Goal: Task Accomplishment & Management: Use online tool/utility

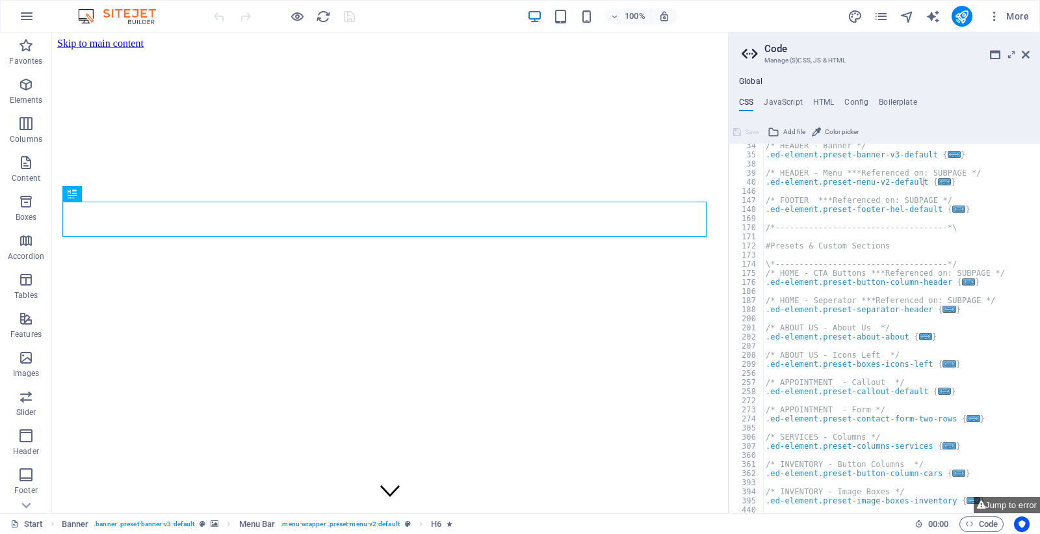
scroll to position [303, 0]
click at [1028, 53] on icon at bounding box center [1026, 54] width 8 height 10
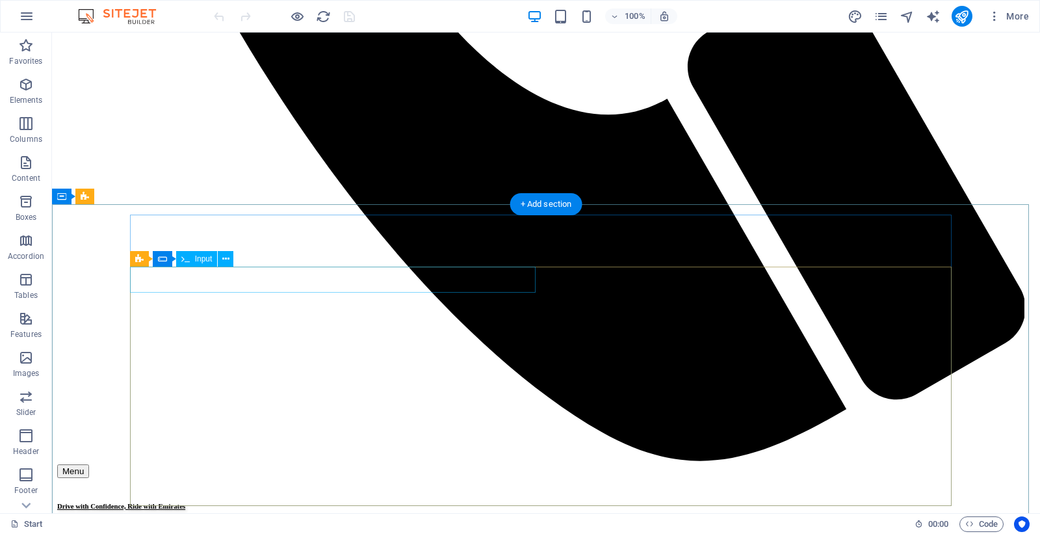
scroll to position [1661, 0]
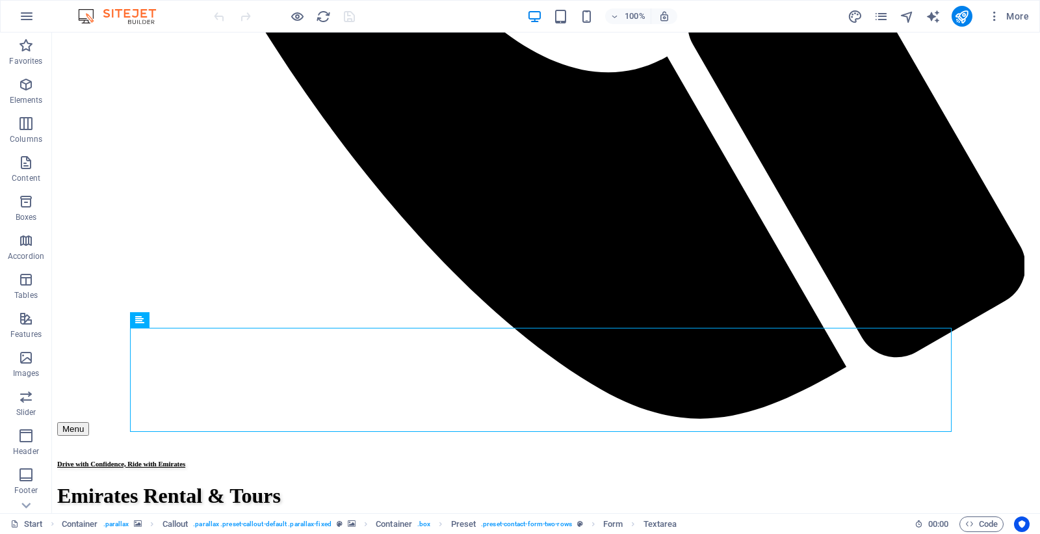
click at [891, 20] on div "More" at bounding box center [941, 16] width 187 height 21
click at [884, 18] on icon "pages" at bounding box center [881, 16] width 15 height 15
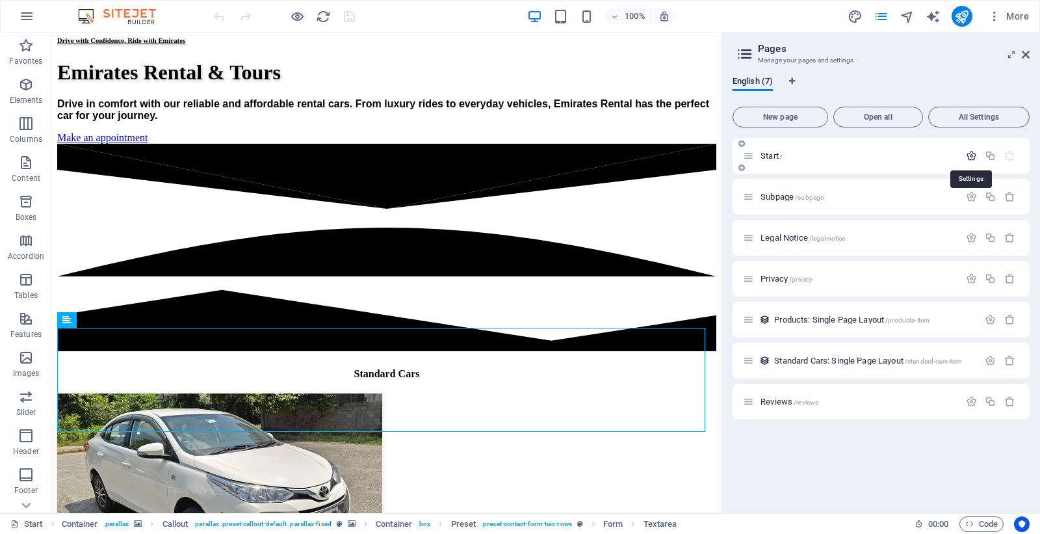
click at [969, 153] on icon "button" at bounding box center [971, 155] width 11 height 11
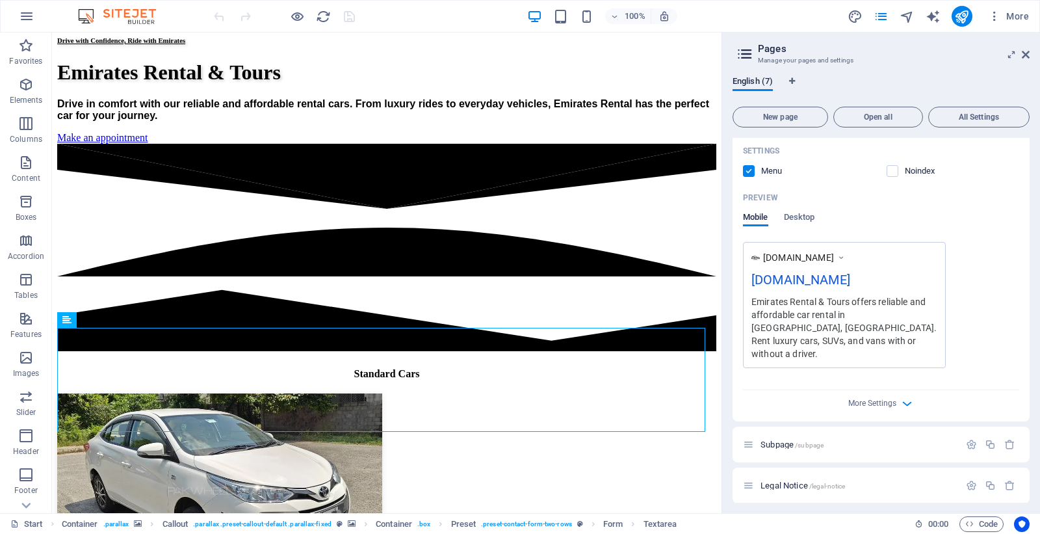
scroll to position [0, 0]
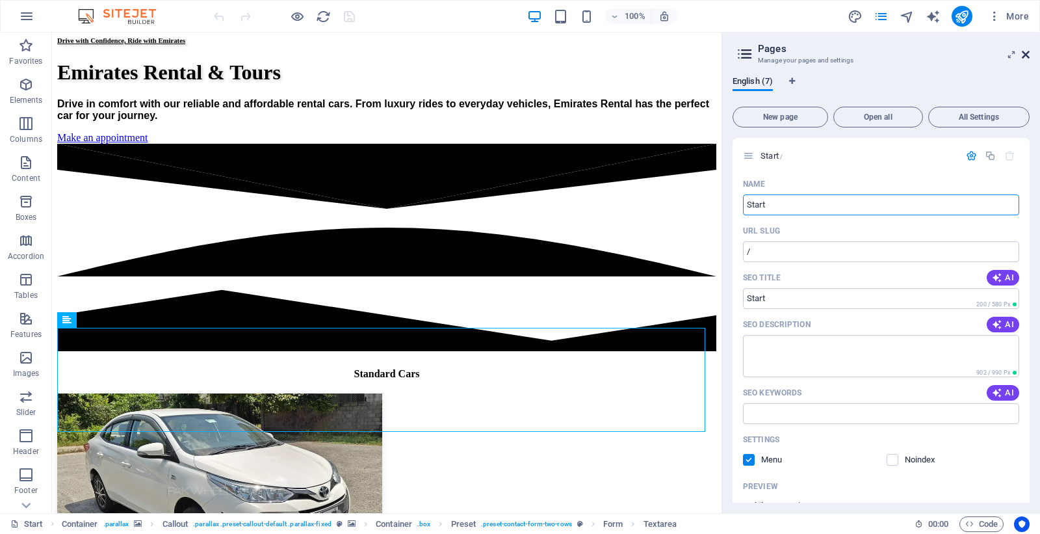
click at [1026, 54] on icon at bounding box center [1026, 54] width 8 height 10
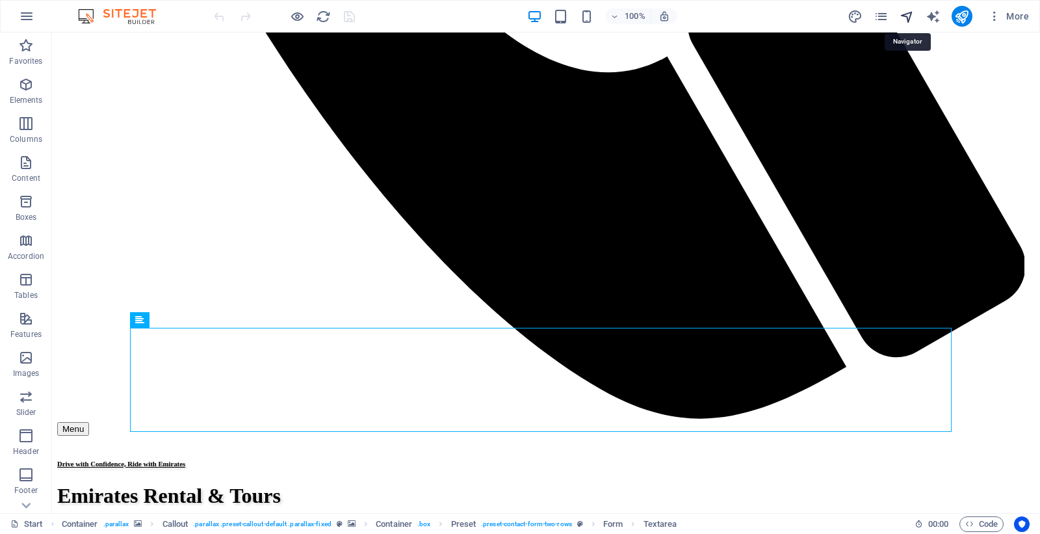
click at [912, 18] on icon "navigator" at bounding box center [907, 16] width 15 height 15
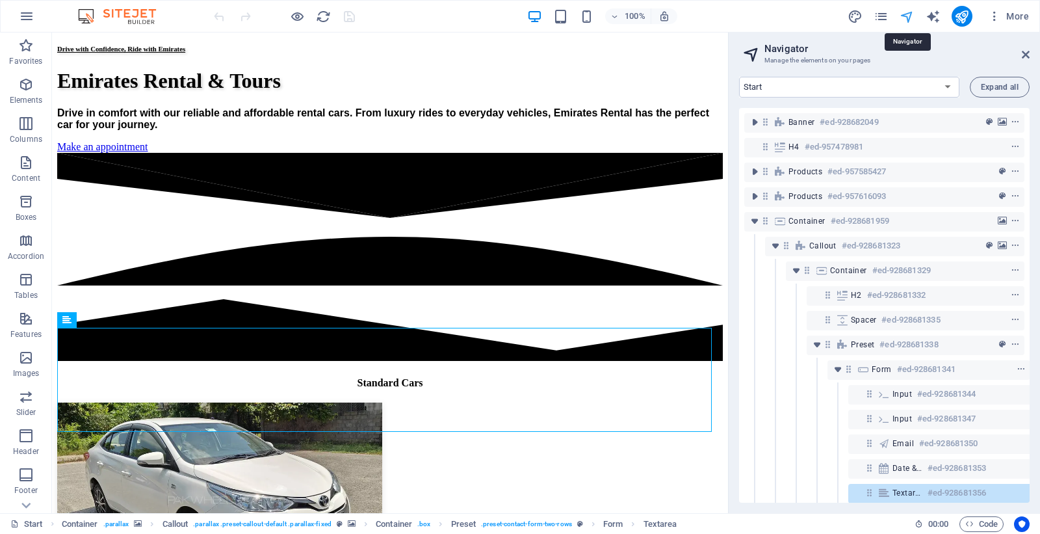
scroll to position [193, 23]
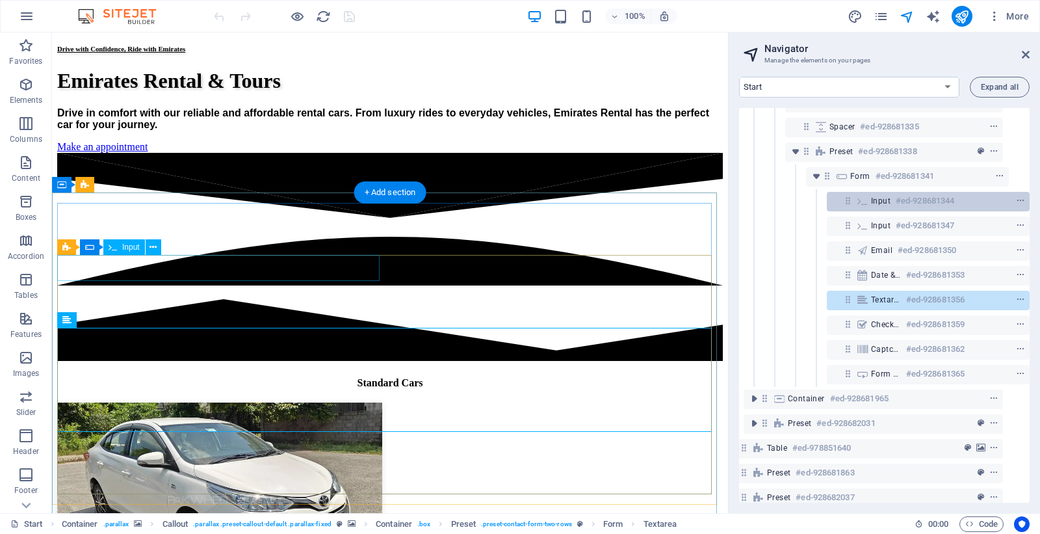
click at [874, 196] on span "Input" at bounding box center [881, 201] width 20 height 10
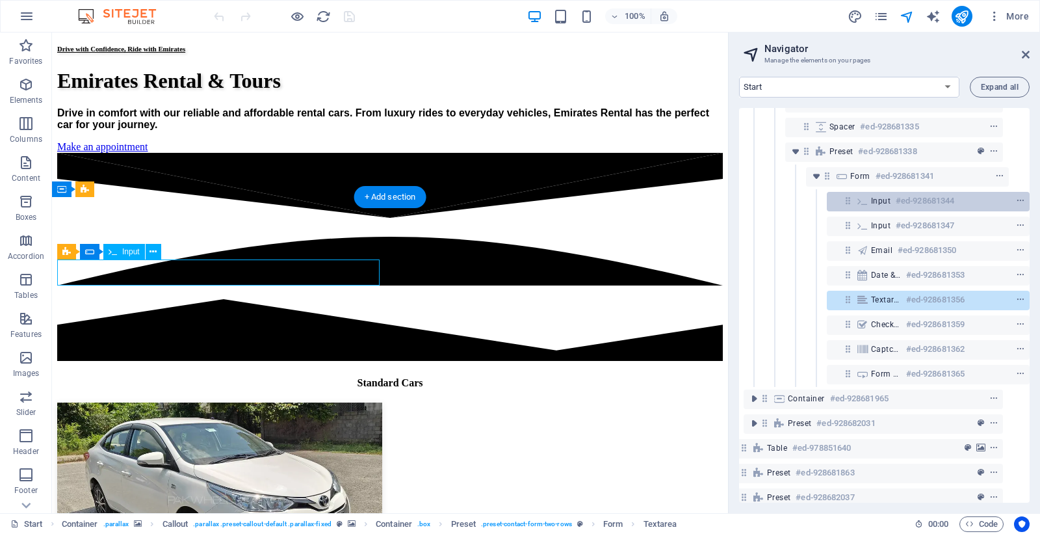
scroll to position [1657, 0]
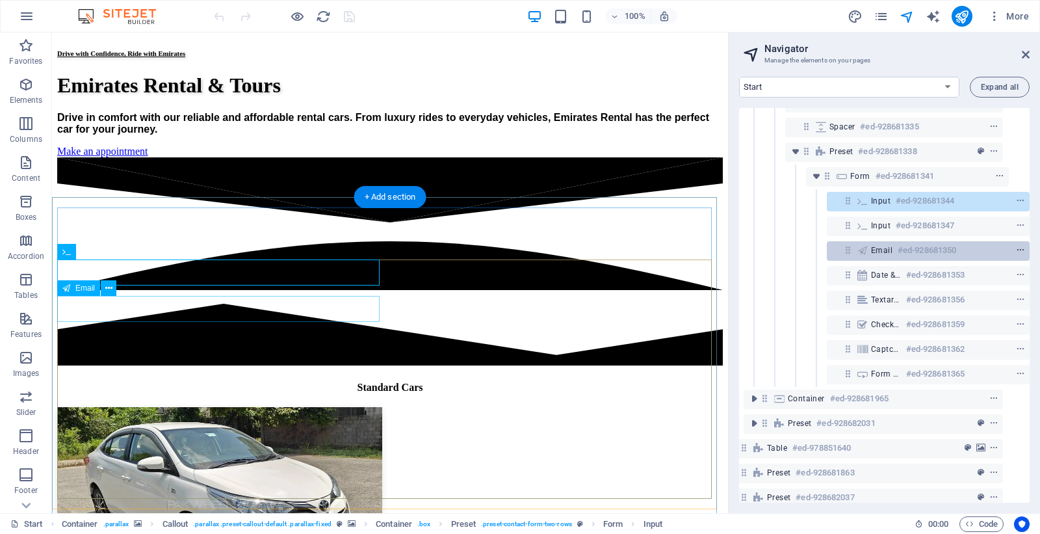
click at [1019, 249] on icon "context-menu" at bounding box center [1020, 250] width 9 height 9
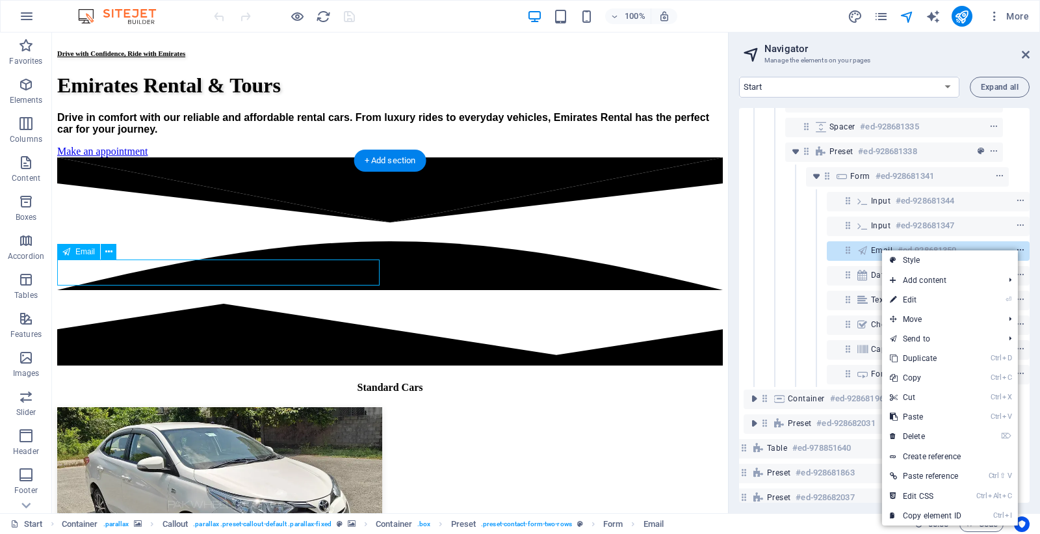
scroll to position [1693, 0]
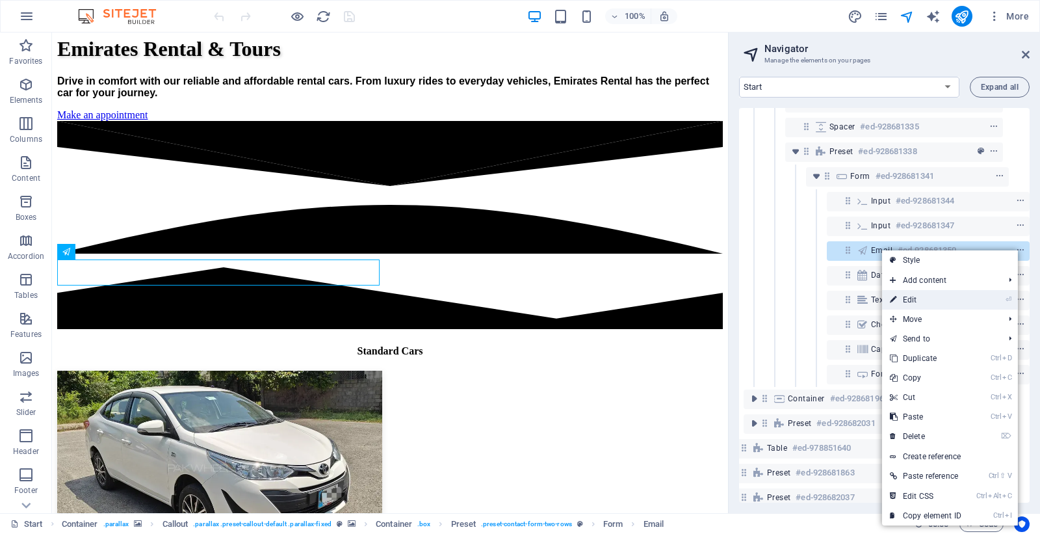
click at [912, 295] on link "⏎ Edit" at bounding box center [925, 300] width 87 height 20
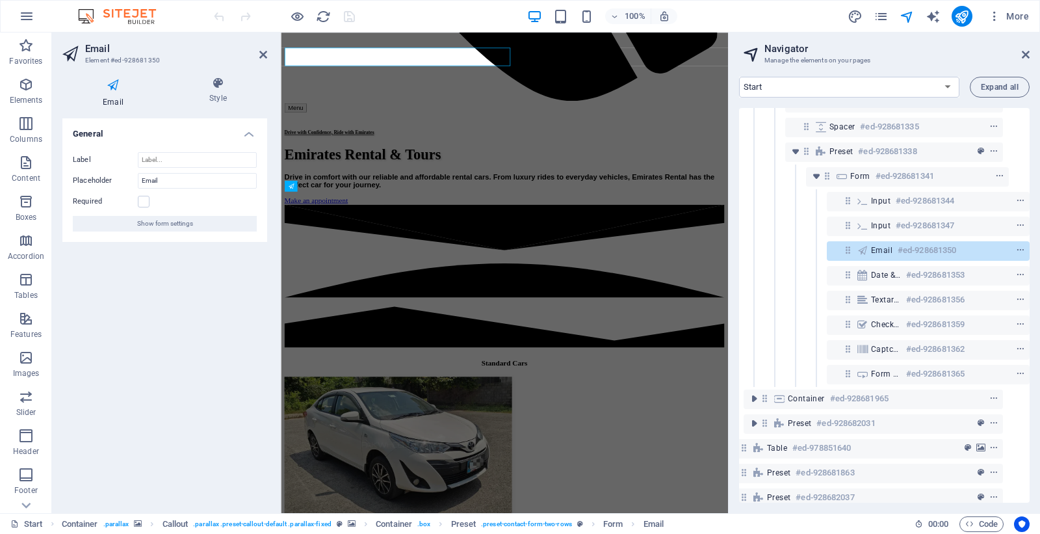
scroll to position [1899, 0]
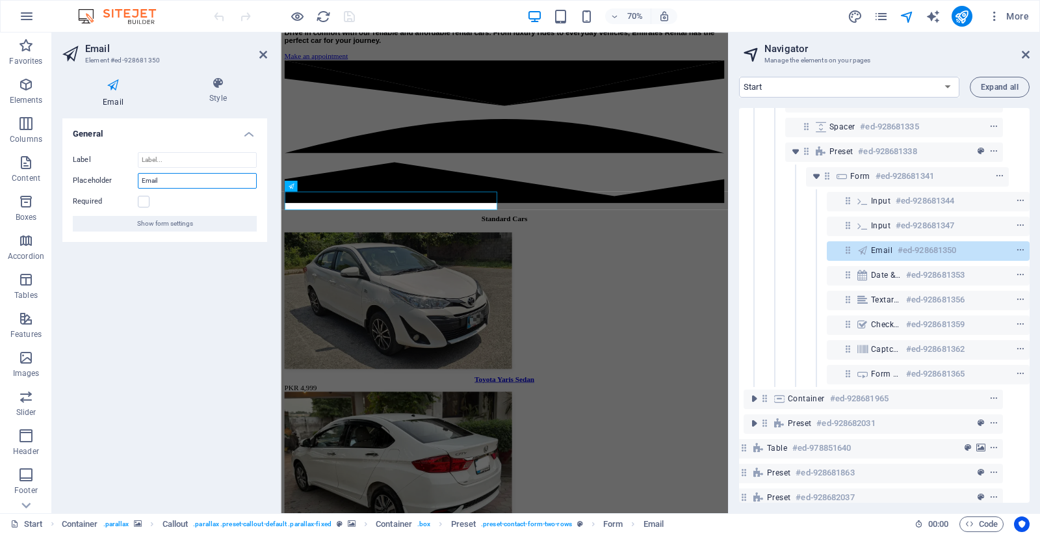
click at [156, 179] on input "Email" at bounding box center [197, 181] width 119 height 16
click at [166, 160] on input "Label" at bounding box center [197, 160] width 119 height 16
type input "a"
click at [187, 173] on input "Email" at bounding box center [197, 181] width 119 height 16
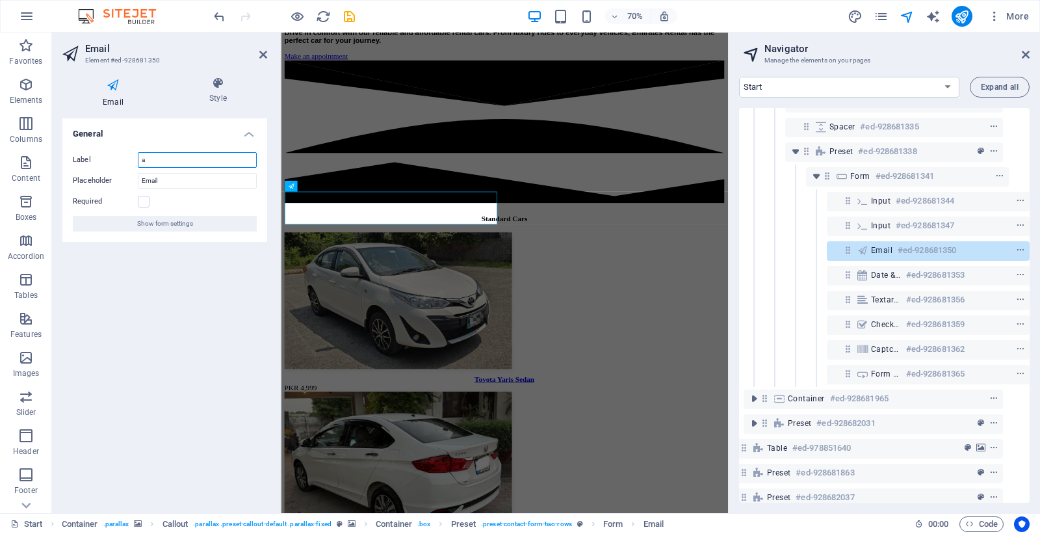
click at [187, 159] on input "a" at bounding box center [197, 160] width 119 height 16
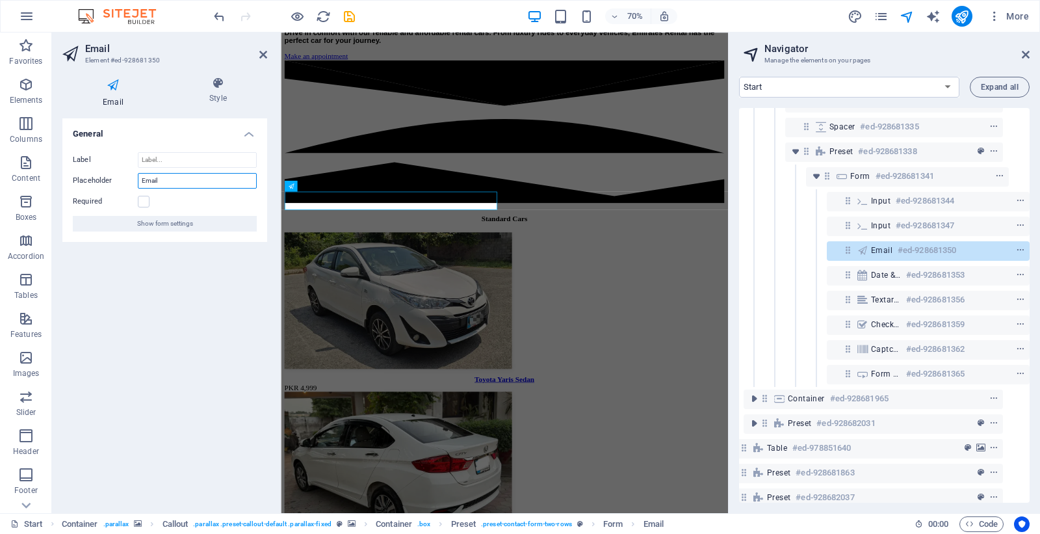
click at [215, 178] on input "Email" at bounding box center [197, 181] width 119 height 16
click at [220, 164] on input "Label" at bounding box center [197, 160] width 119 height 16
type input "Email"
click at [140, 202] on label at bounding box center [144, 202] width 12 height 12
click at [0, 0] on input "Required" at bounding box center [0, 0] width 0 height 0
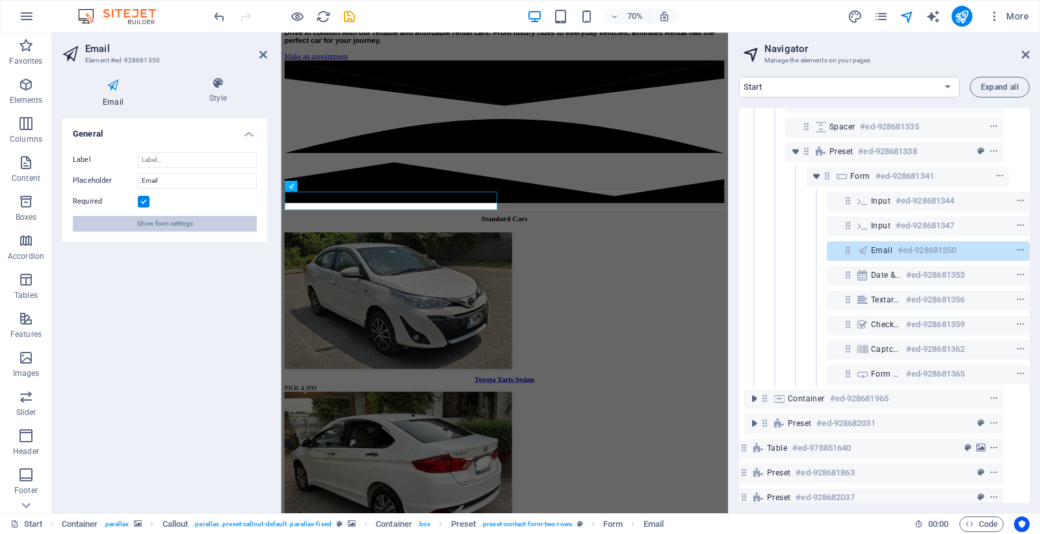
click at [171, 228] on span "Show form settings" at bounding box center [165, 224] width 56 height 16
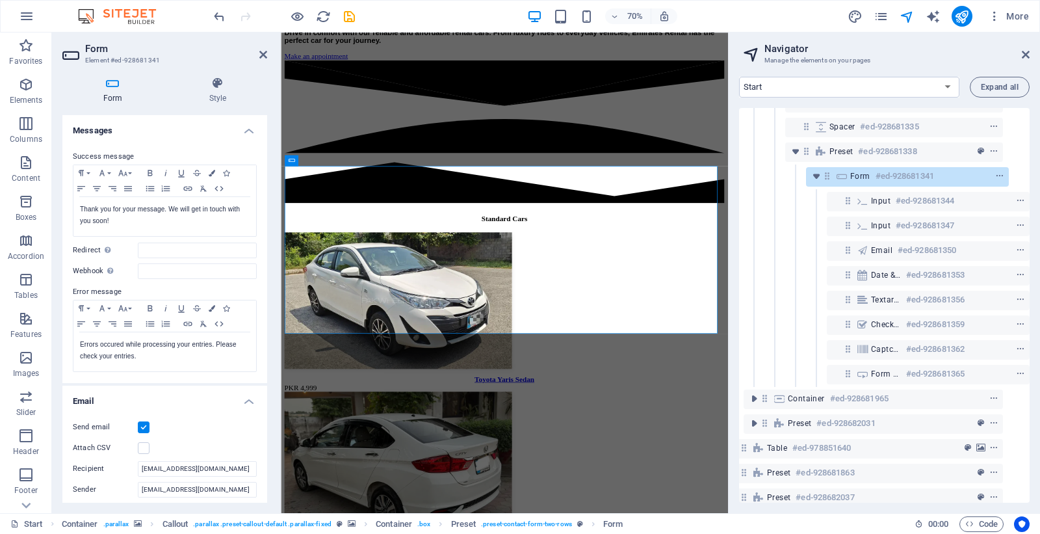
scroll to position [144, 0]
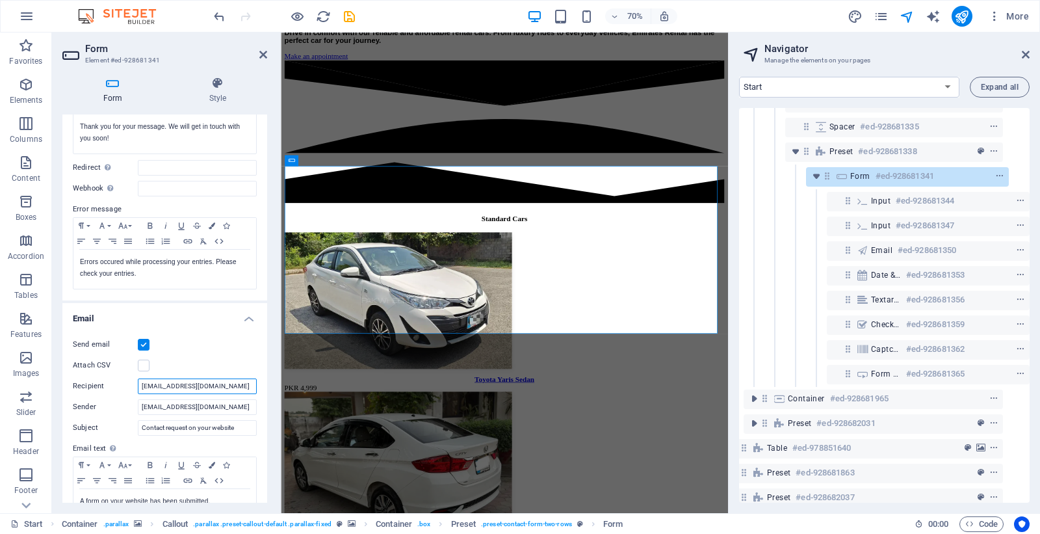
drag, startPoint x: 248, startPoint y: 386, endPoint x: 134, endPoint y: 385, distance: 113.8
click at [134, 385] on div "Recipient [EMAIL_ADDRESS][DOMAIN_NAME]" at bounding box center [165, 386] width 184 height 16
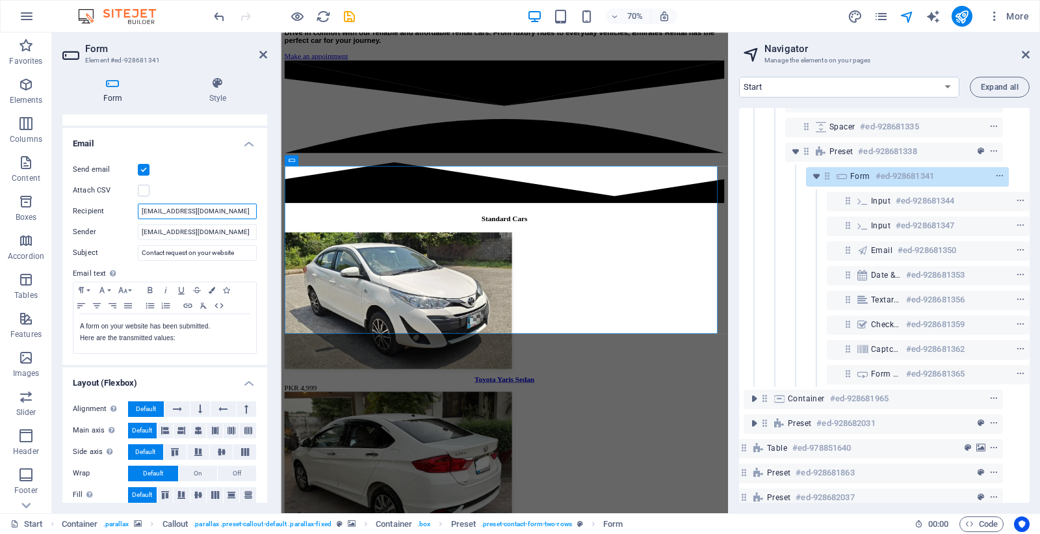
scroll to position [330, 0]
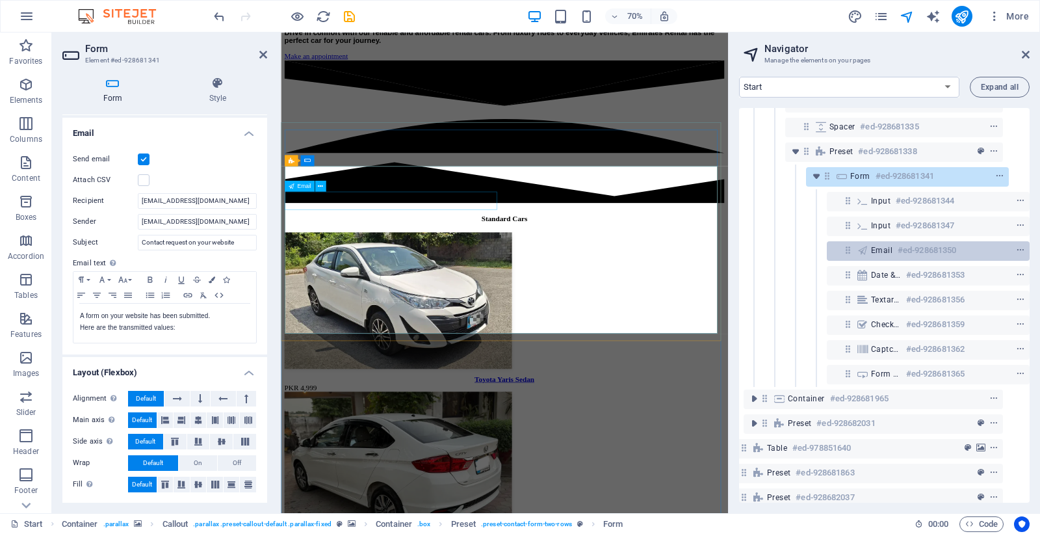
click at [880, 250] on span "Email" at bounding box center [881, 250] width 21 height 10
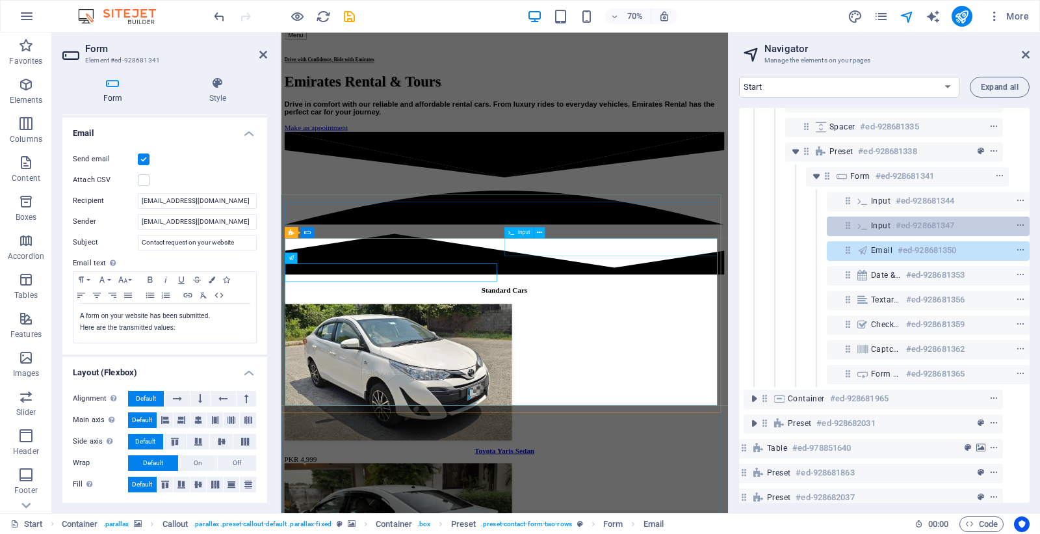
click at [880, 230] on span "Input" at bounding box center [881, 225] width 20 height 10
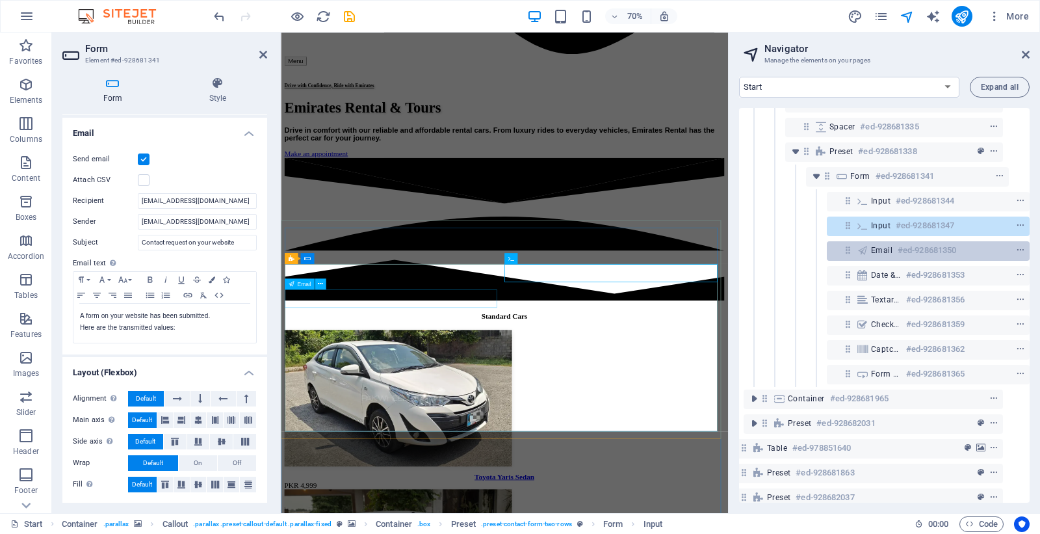
click at [887, 245] on span "Email" at bounding box center [881, 250] width 21 height 10
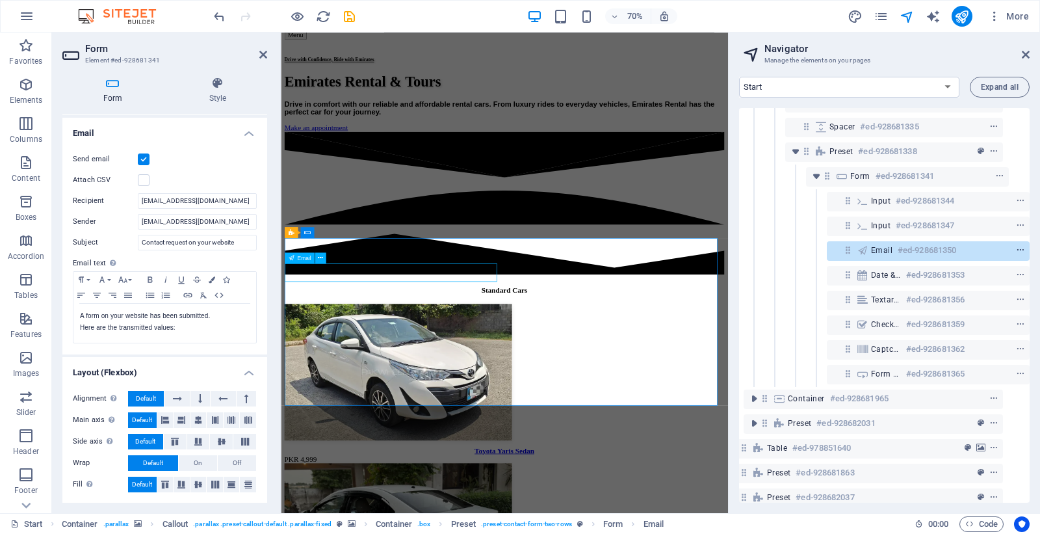
click at [1017, 250] on icon "context-menu" at bounding box center [1020, 250] width 9 height 9
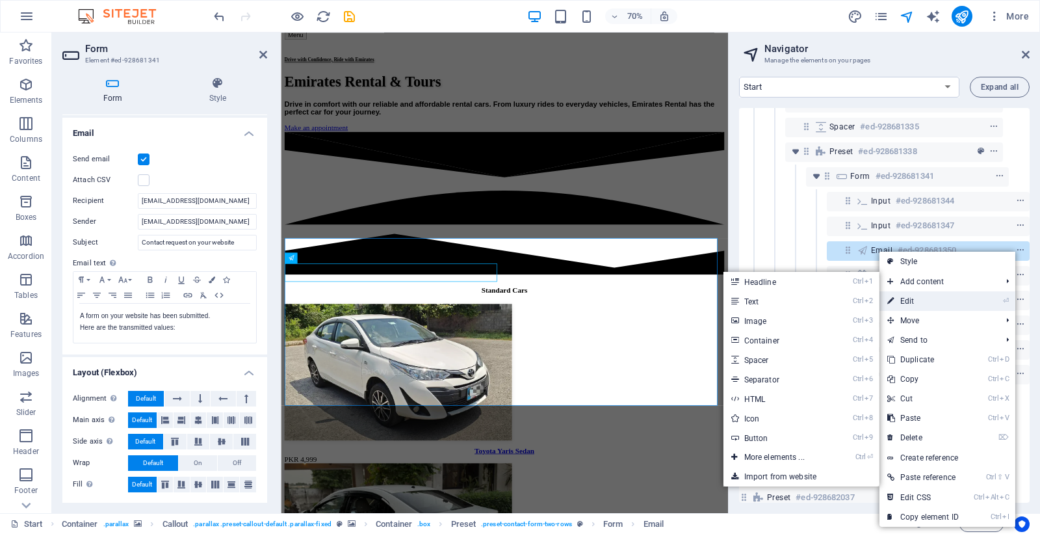
click at [959, 304] on link "⏎ Edit" at bounding box center [923, 301] width 87 height 20
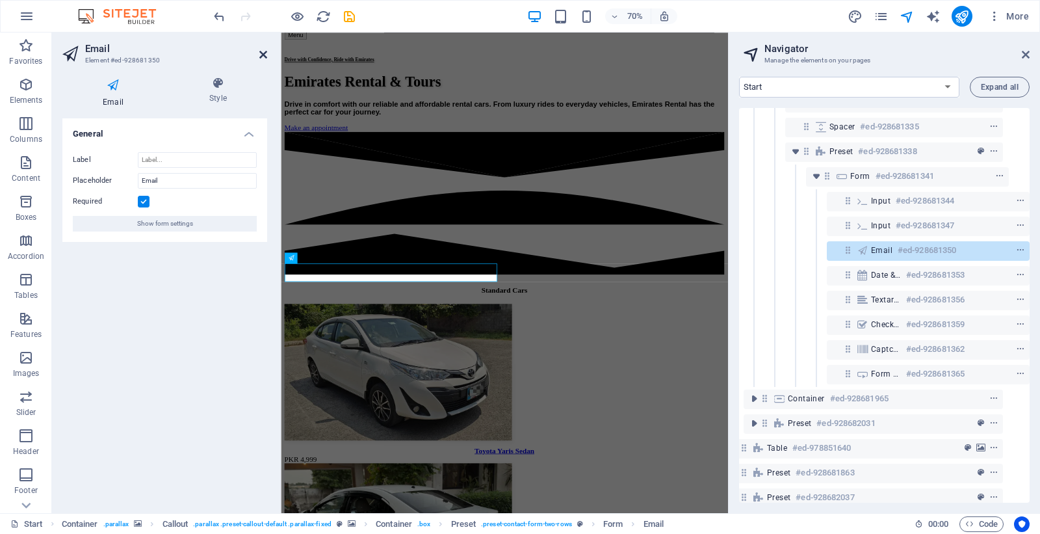
click at [264, 53] on icon at bounding box center [263, 54] width 8 height 10
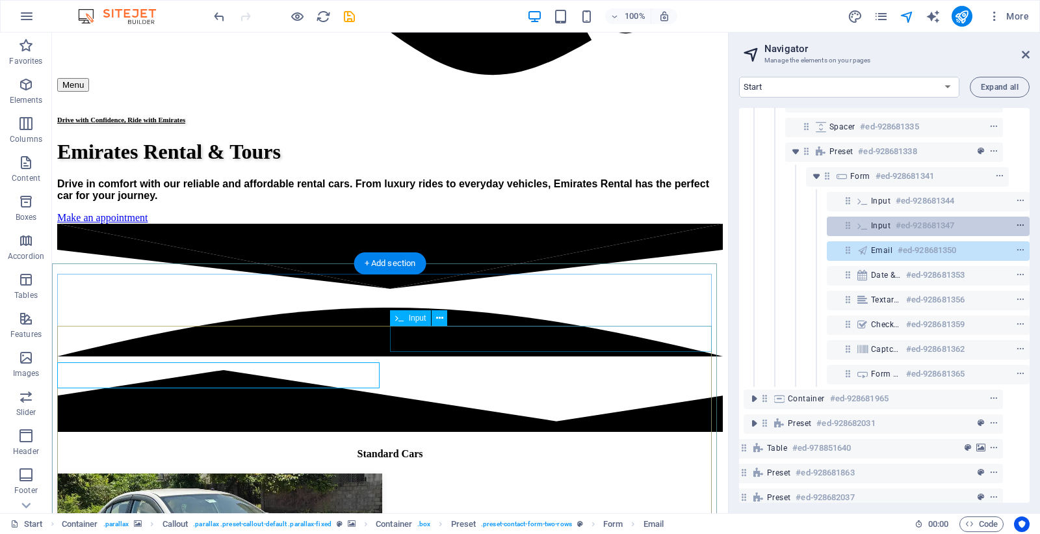
click at [1016, 224] on icon "context-menu" at bounding box center [1020, 225] width 9 height 9
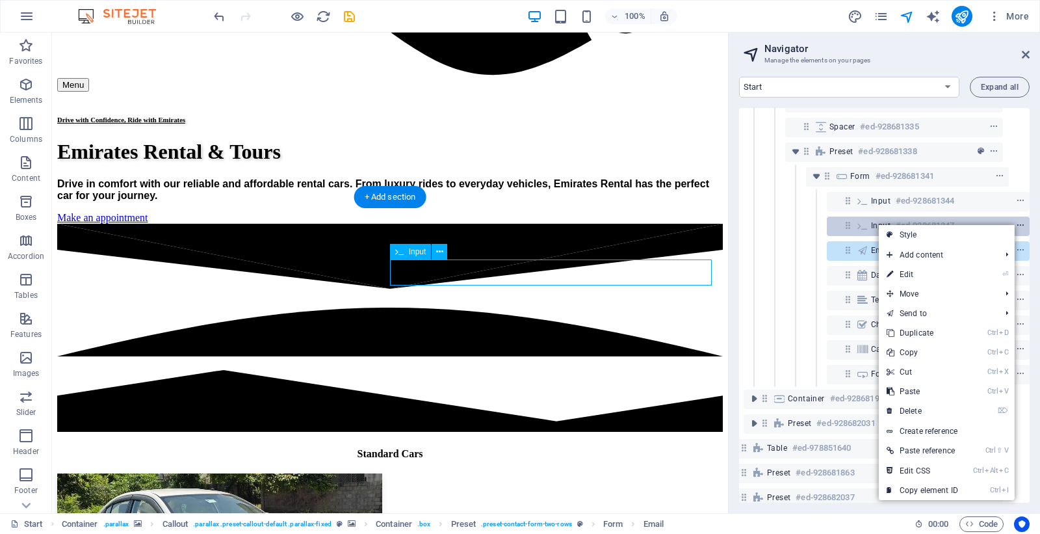
scroll to position [1657, 0]
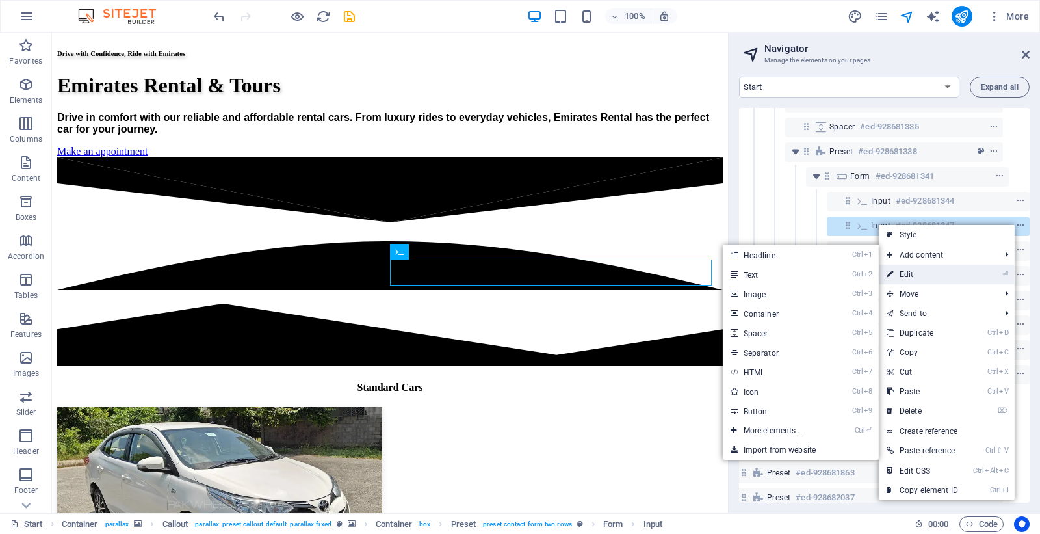
click at [967, 274] on li "⏎ Edit" at bounding box center [947, 275] width 136 height 20
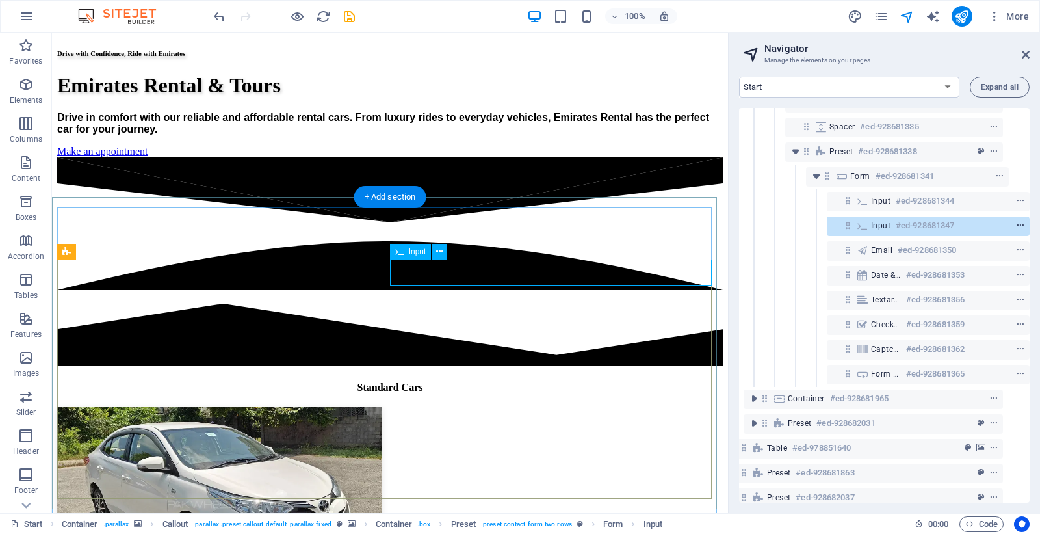
click at [1019, 224] on icon "context-menu" at bounding box center [1020, 225] width 9 height 9
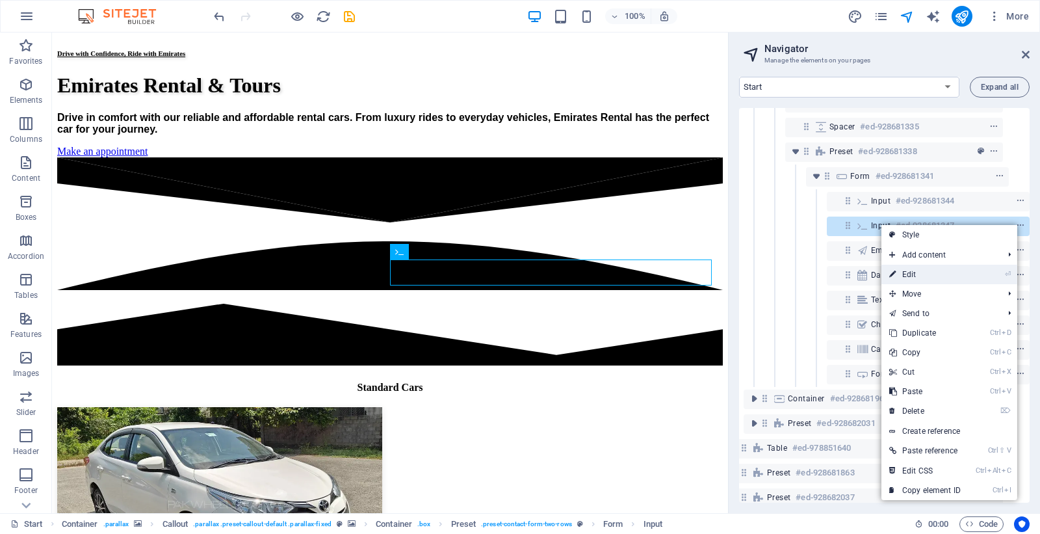
click at [917, 273] on link "⏎ Edit" at bounding box center [925, 275] width 87 height 20
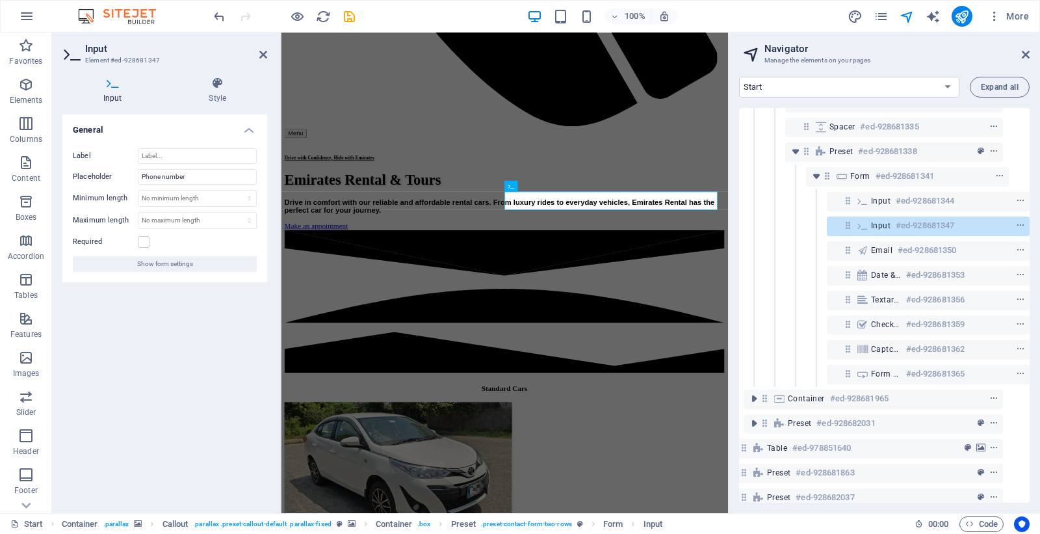
scroll to position [1863, 0]
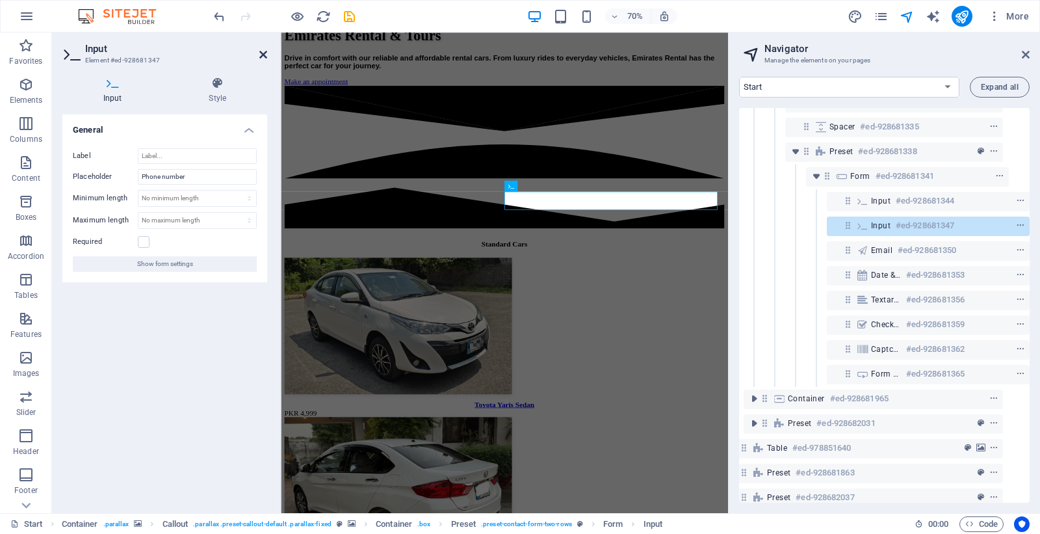
click at [261, 51] on icon at bounding box center [263, 54] width 8 height 10
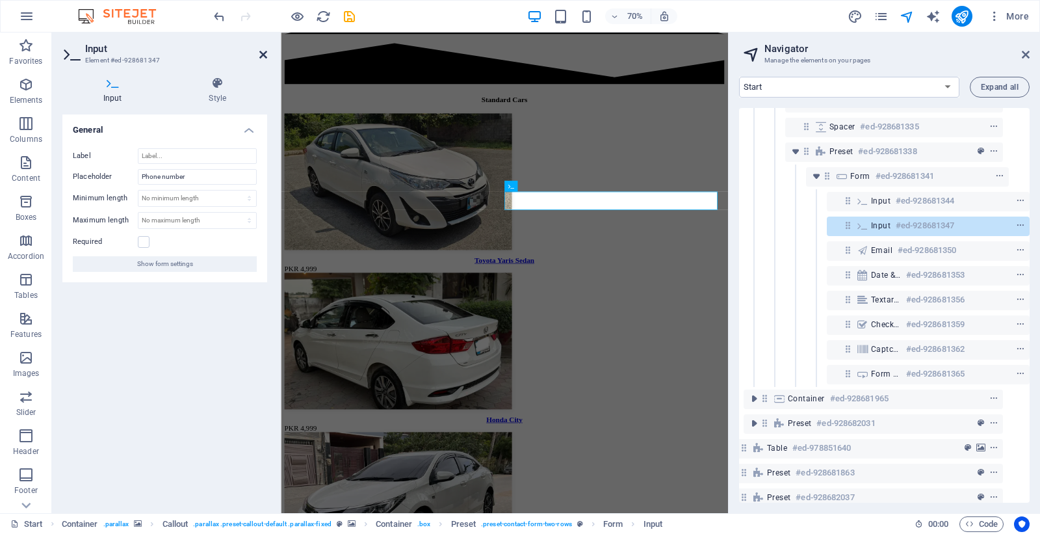
scroll to position [1657, 0]
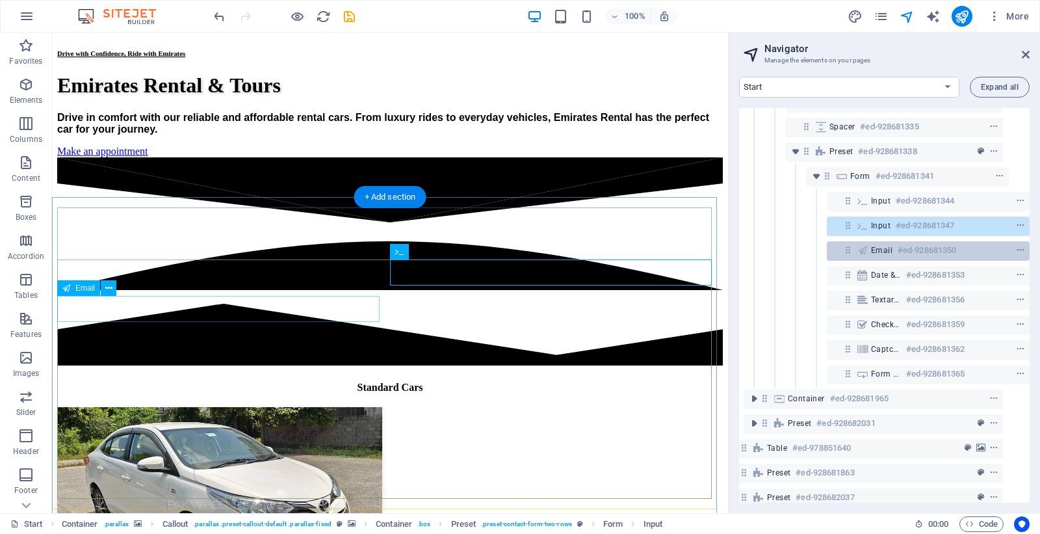
click at [932, 252] on h6 "#ed-928681350" at bounding box center [927, 251] width 59 height 16
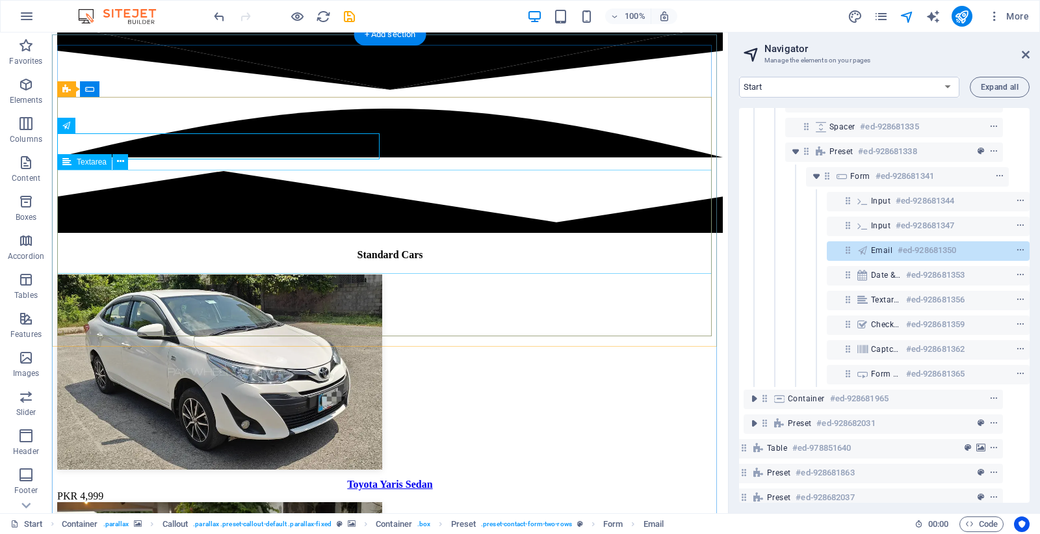
scroll to position [1765, 0]
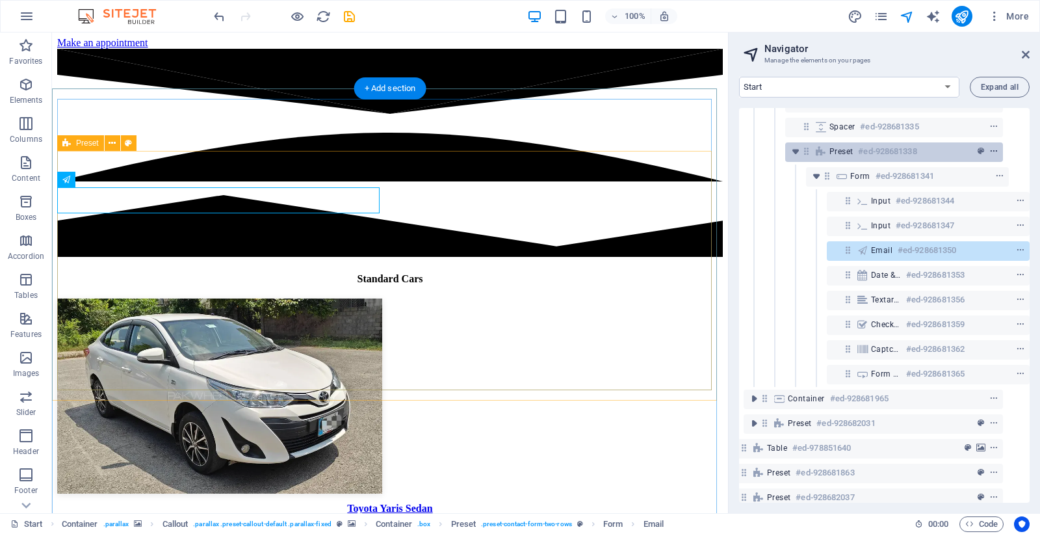
click at [991, 148] on icon "context-menu" at bounding box center [994, 151] width 9 height 9
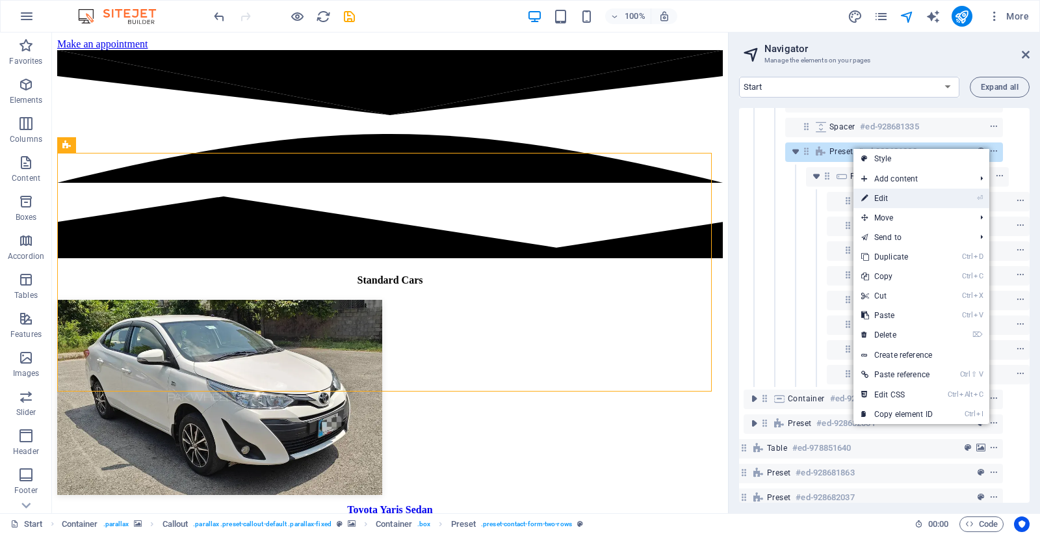
drag, startPoint x: 896, startPoint y: 198, endPoint x: 228, endPoint y: 334, distance: 681.4
click at [896, 198] on link "⏎ Edit" at bounding box center [897, 199] width 87 height 20
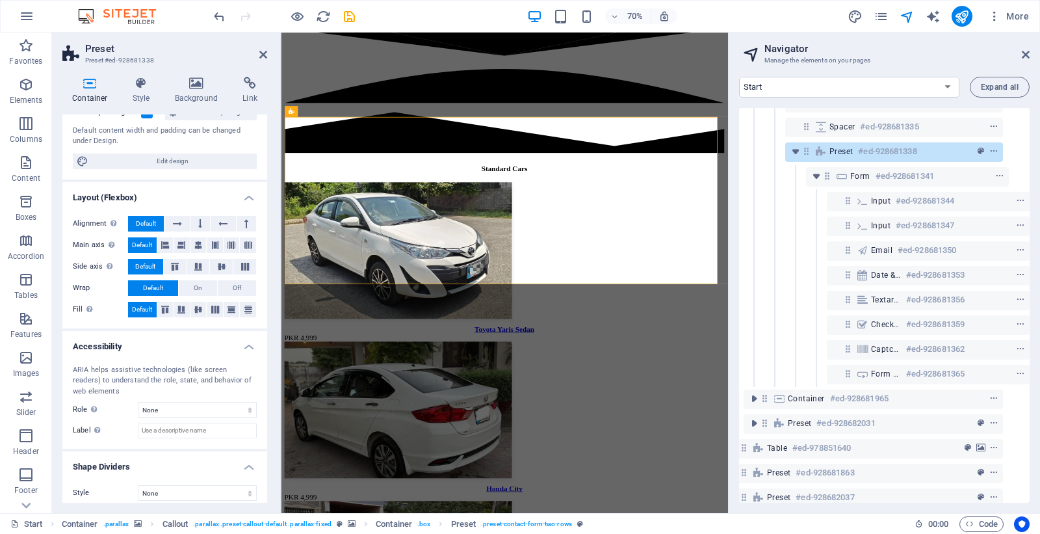
scroll to position [115, 0]
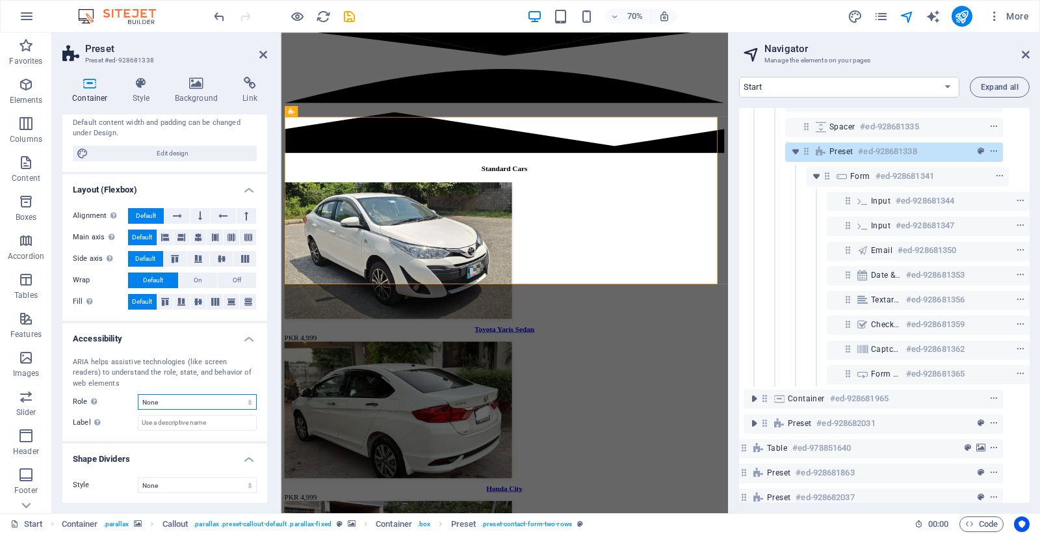
click at [206, 405] on select "None Alert Article Banner Comment Complementary Dialog Footer Header Marquee Pr…" at bounding box center [197, 402] width 119 height 16
click at [206, 417] on input "Label Use the ARIA label to provide a clear and descriptive name for elements t…" at bounding box center [197, 423] width 119 height 16
click at [247, 83] on icon at bounding box center [250, 83] width 34 height 13
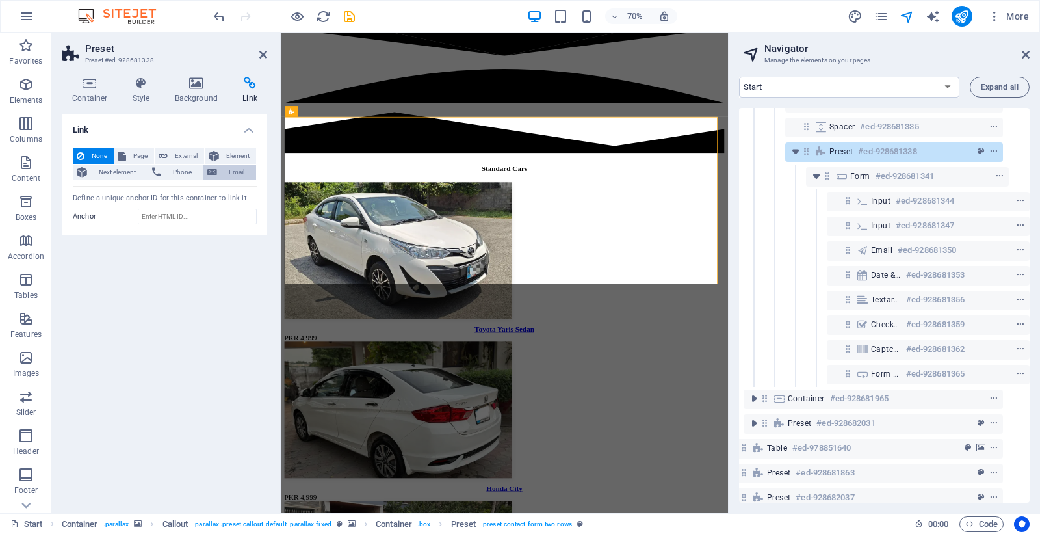
click at [231, 172] on span "Email" at bounding box center [236, 172] width 31 height 16
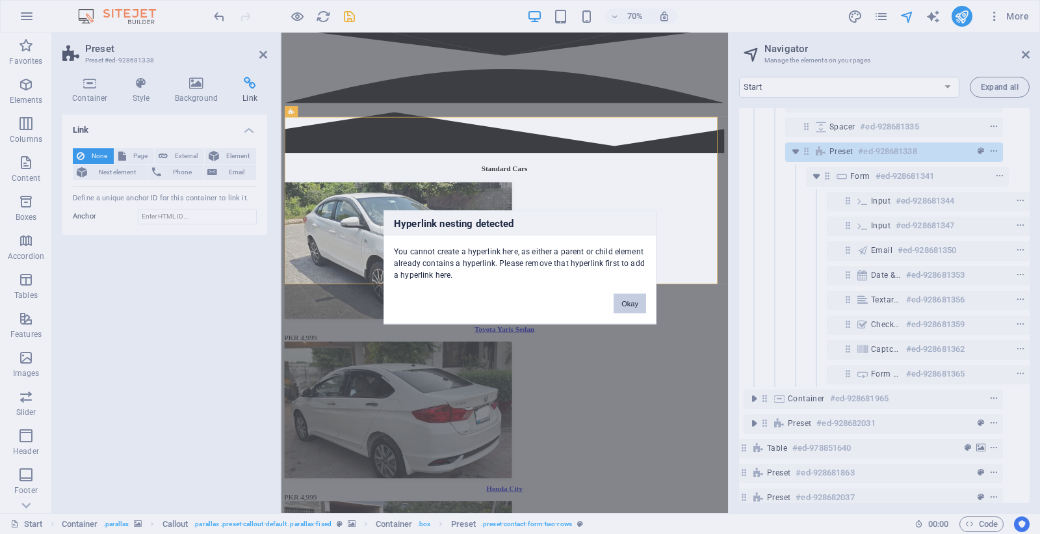
click at [638, 300] on button "Okay" at bounding box center [630, 303] width 33 height 20
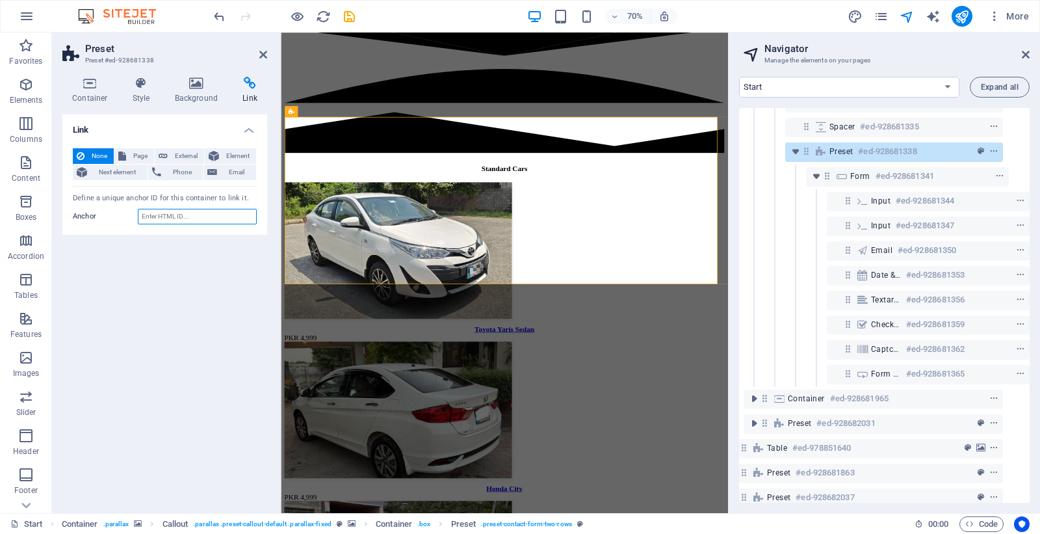
click at [181, 213] on input "Anchor" at bounding box center [197, 217] width 119 height 16
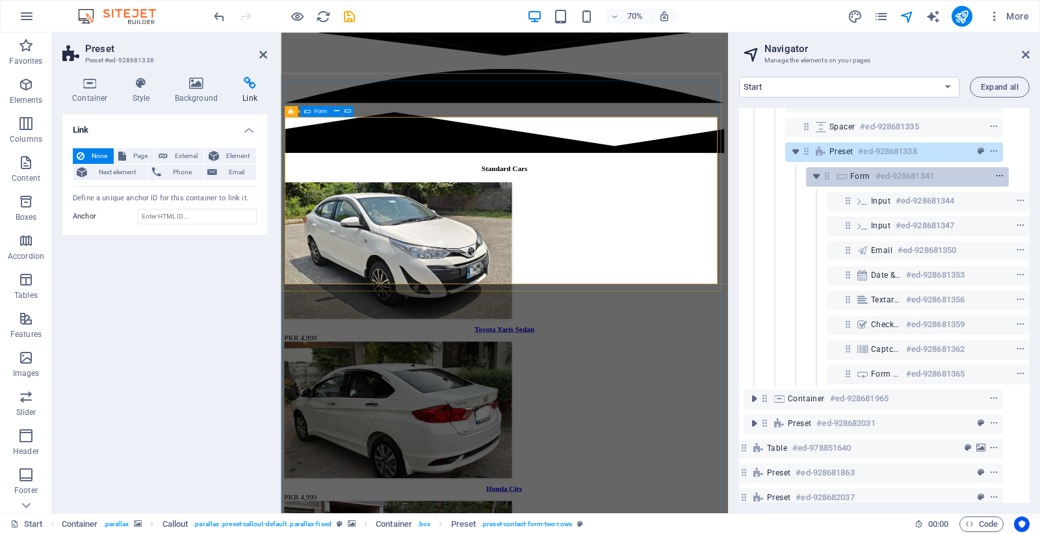
click at [995, 174] on icon "context-menu" at bounding box center [999, 176] width 9 height 9
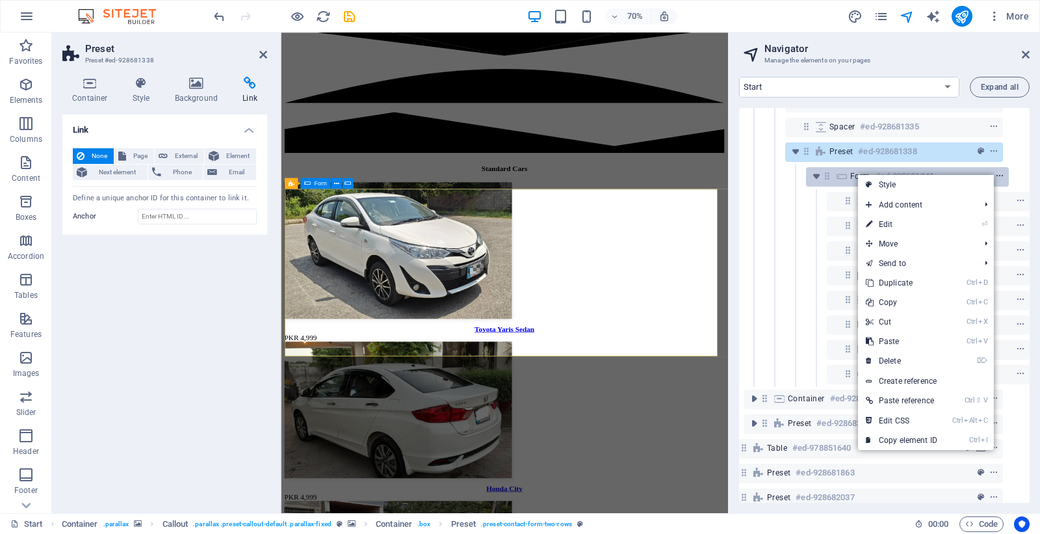
scroll to position [1867, 0]
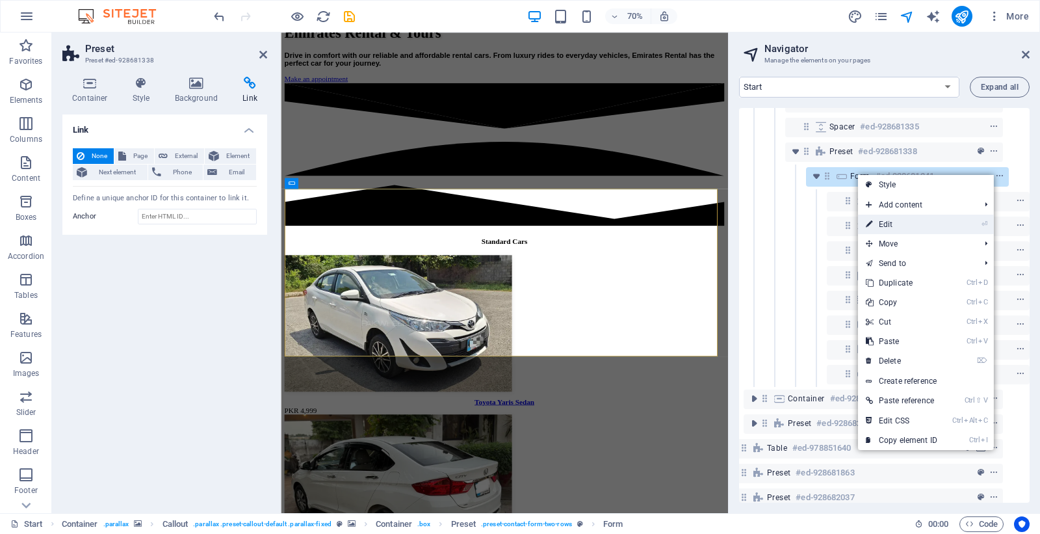
click at [885, 226] on link "⏎ Edit" at bounding box center [901, 225] width 87 height 20
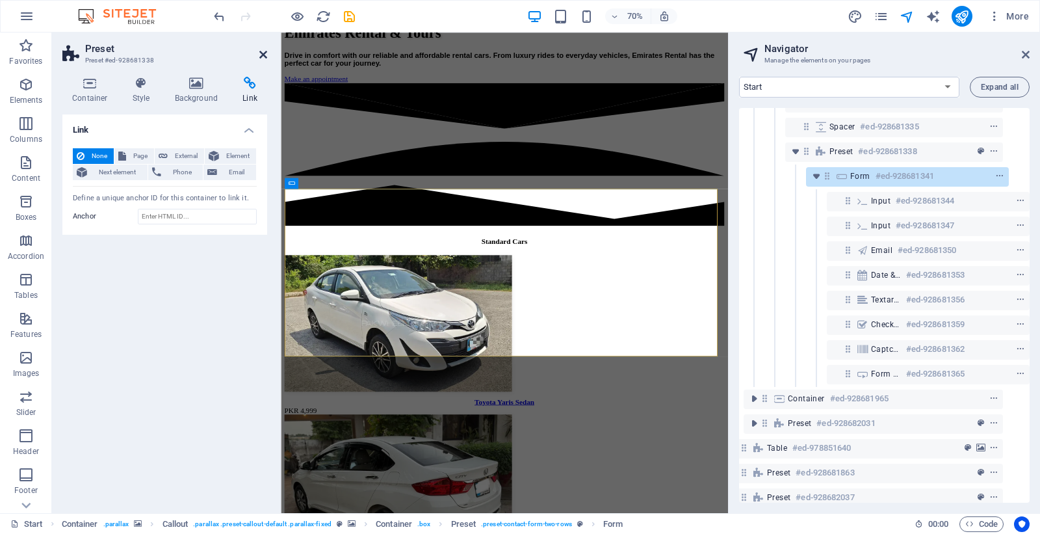
click at [259, 49] on icon at bounding box center [263, 54] width 8 height 10
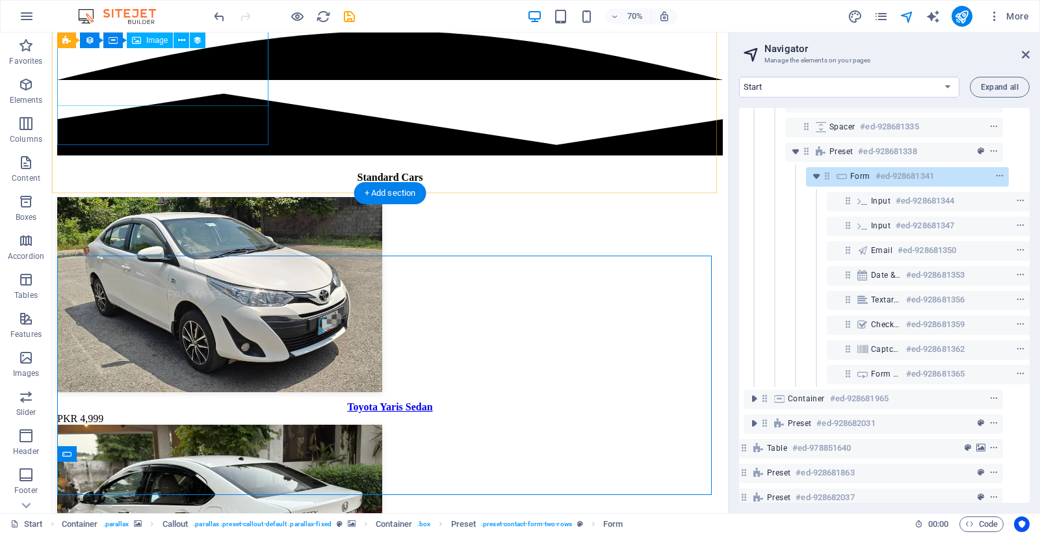
scroll to position [1660, 0]
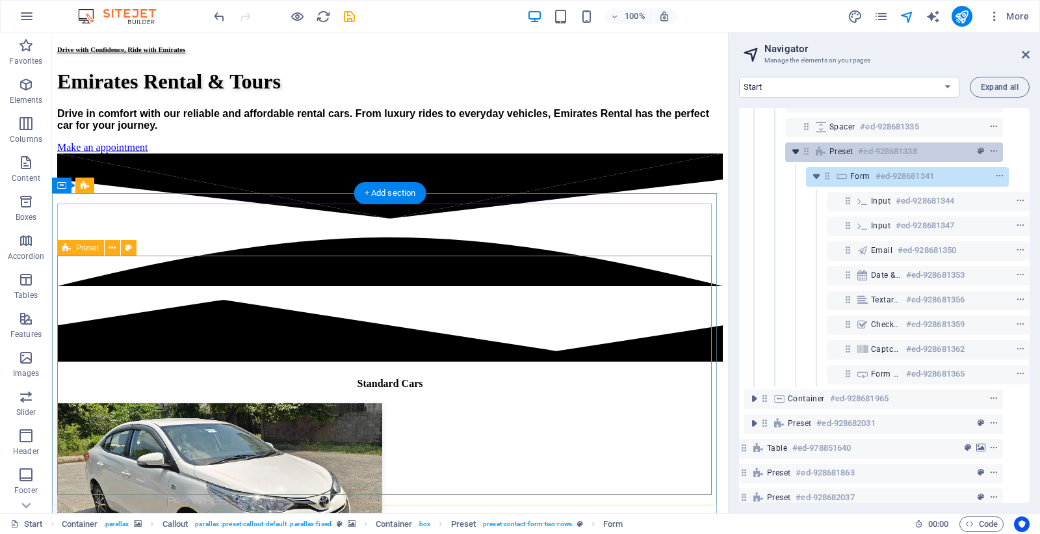
click at [791, 152] on icon "toggle-expand" at bounding box center [795, 151] width 13 height 13
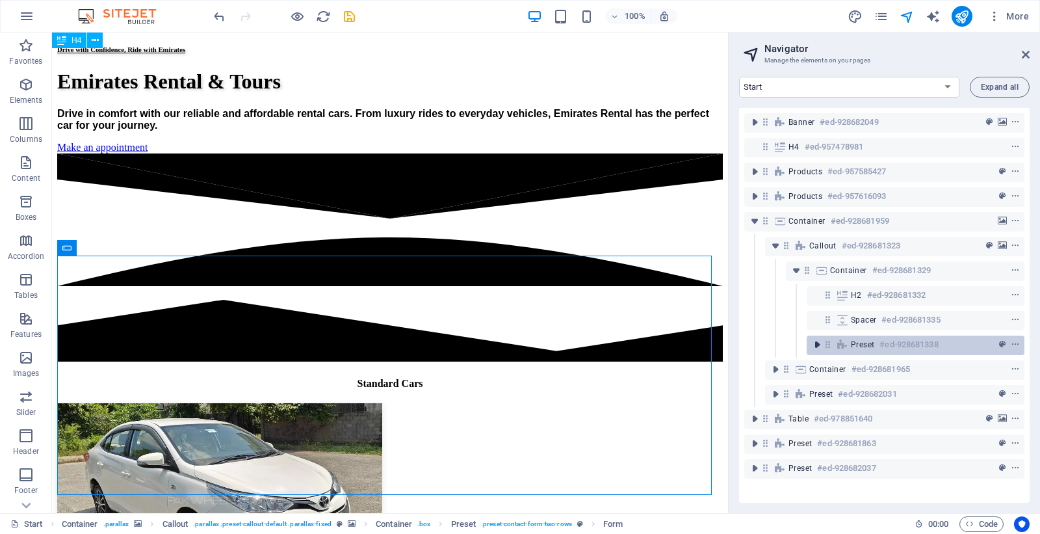
scroll to position [0, 0]
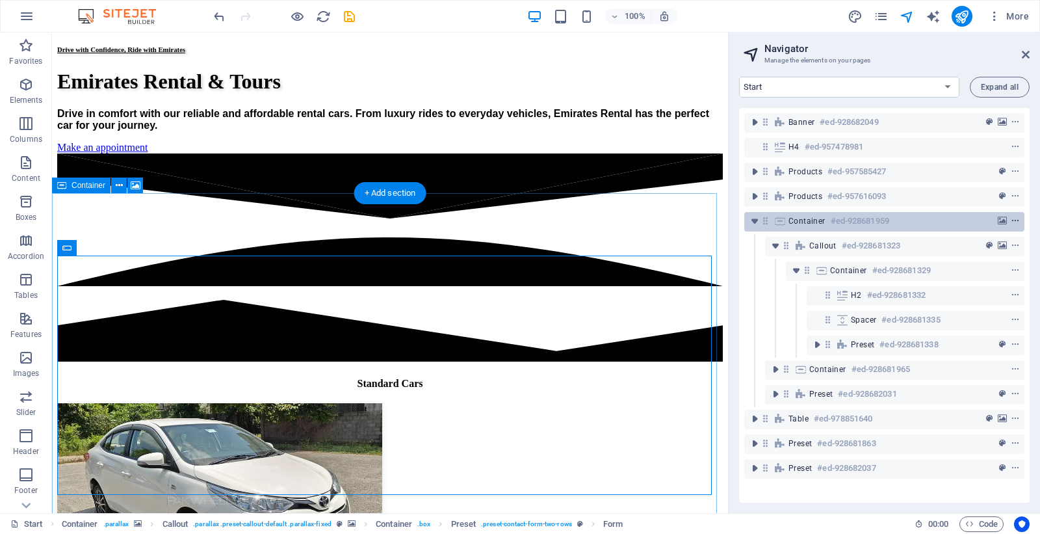
click at [1013, 218] on icon "context-menu" at bounding box center [1015, 221] width 9 height 9
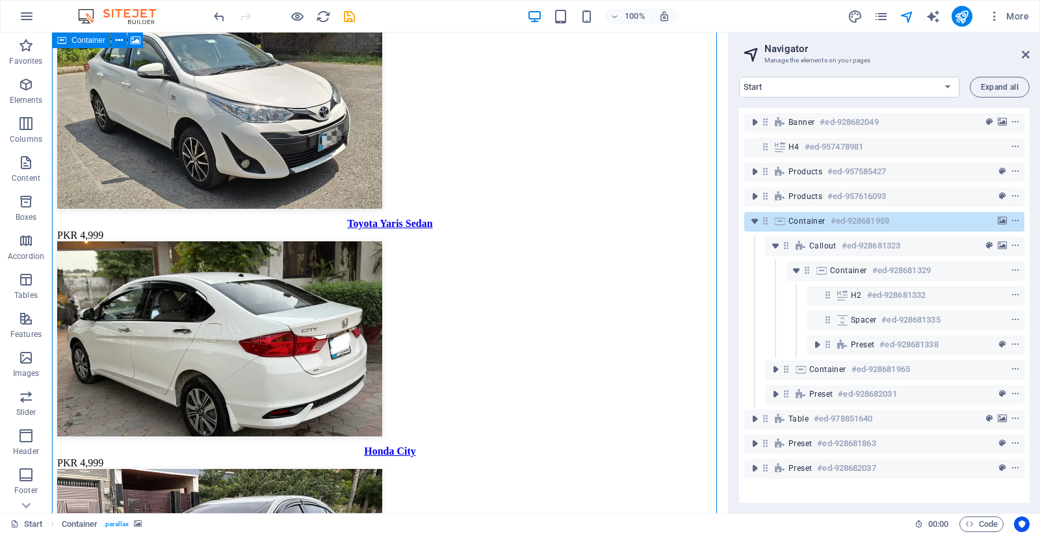
click at [807, 222] on span "Container" at bounding box center [807, 221] width 37 height 10
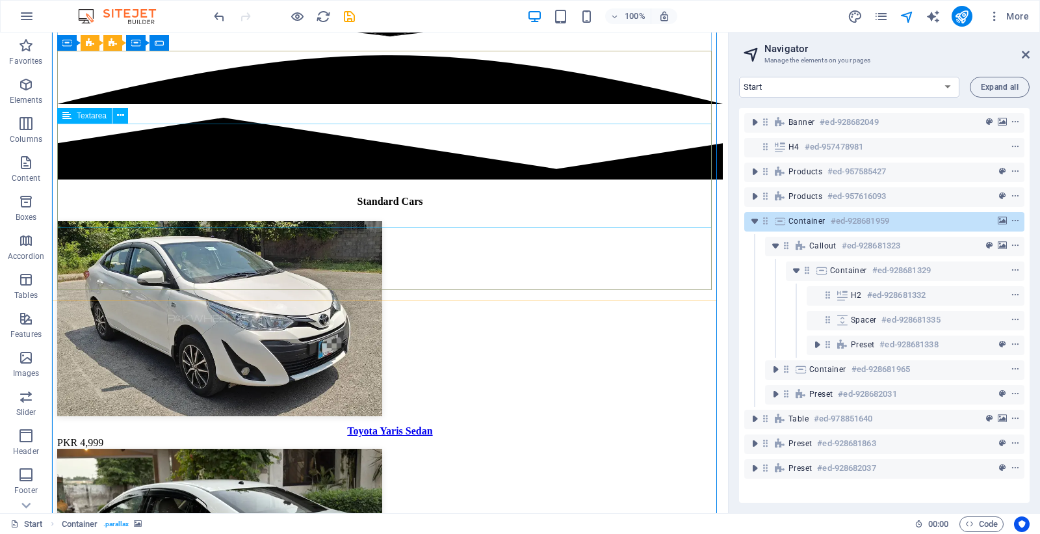
scroll to position [1833, 0]
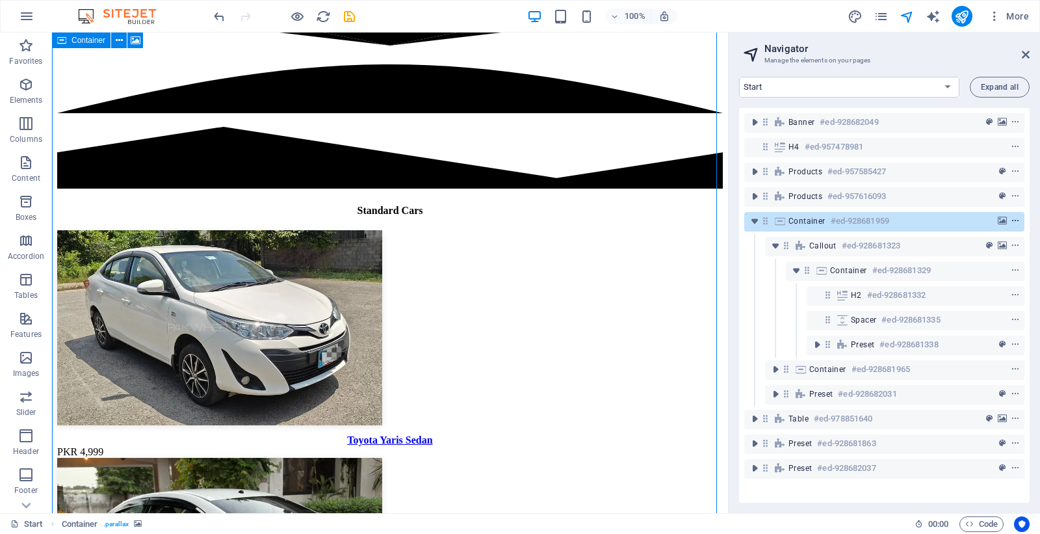
click at [1012, 222] on icon "context-menu" at bounding box center [1015, 221] width 9 height 9
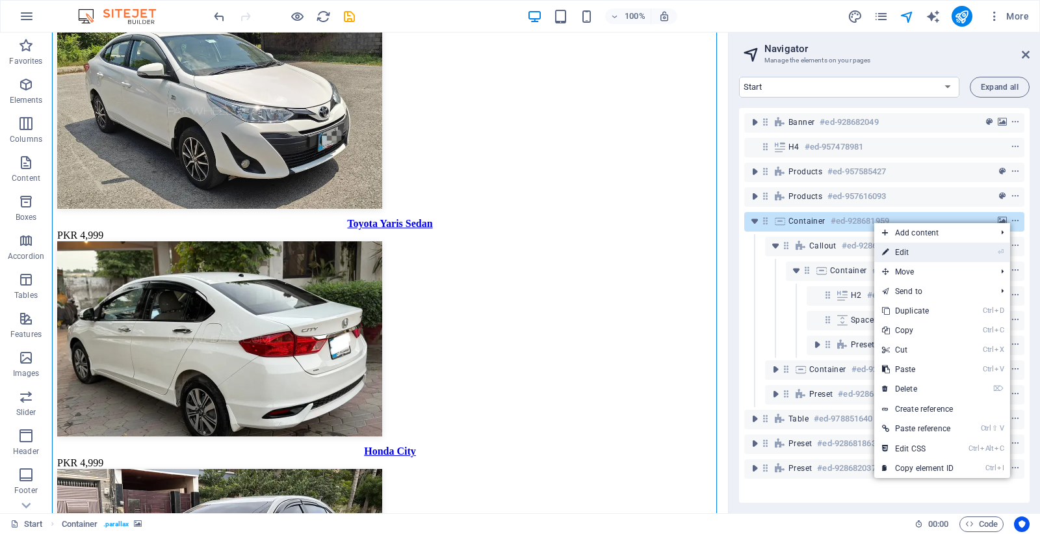
drag, startPoint x: 902, startPoint y: 250, endPoint x: 222, endPoint y: 185, distance: 683.2
click at [902, 250] on link "⏎ Edit" at bounding box center [917, 253] width 87 height 20
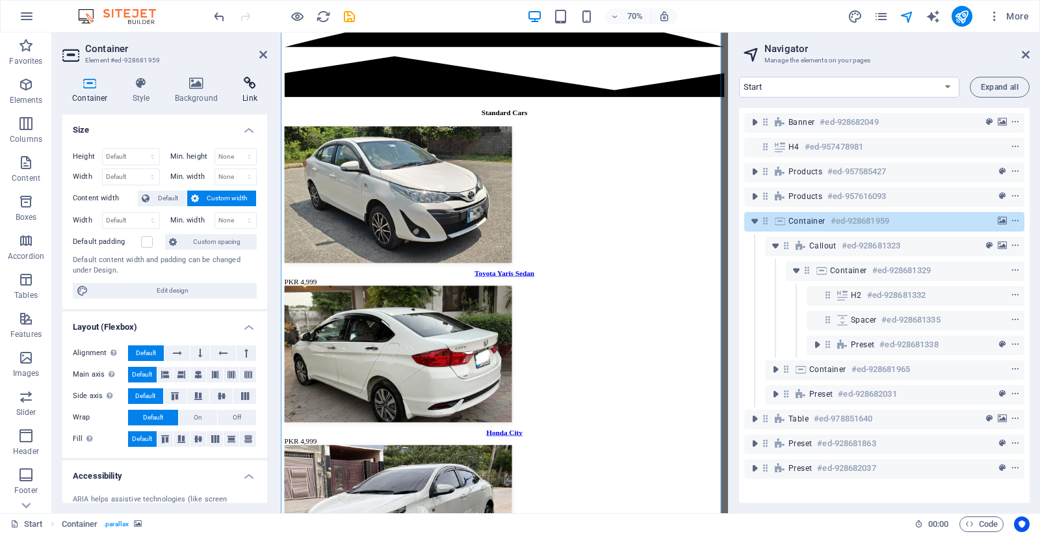
click at [242, 86] on icon at bounding box center [250, 83] width 34 height 13
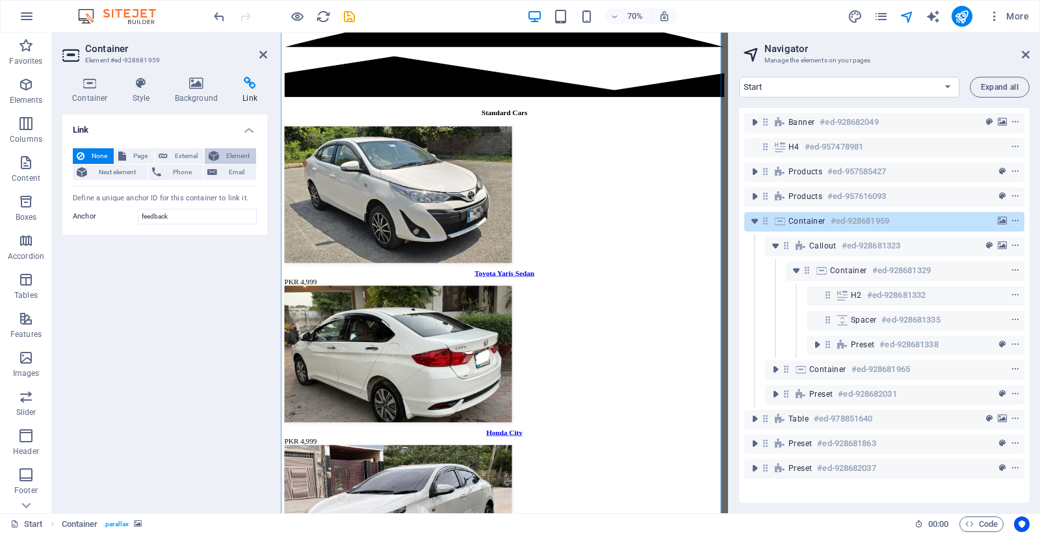
click at [231, 153] on span "Element" at bounding box center [237, 156] width 29 height 16
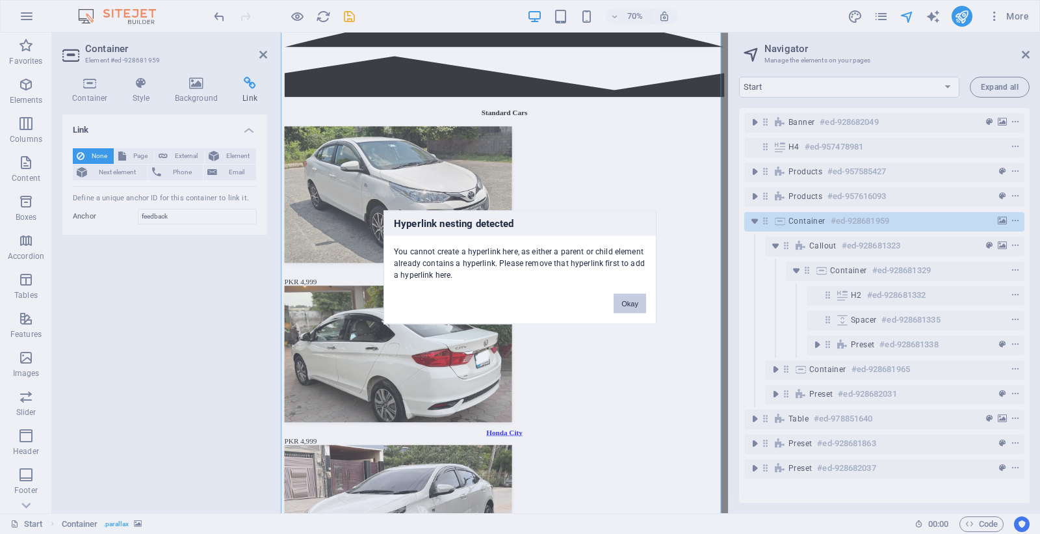
drag, startPoint x: 641, startPoint y: 301, endPoint x: 159, endPoint y: 299, distance: 482.4
click at [641, 301] on button "Okay" at bounding box center [630, 303] width 33 height 20
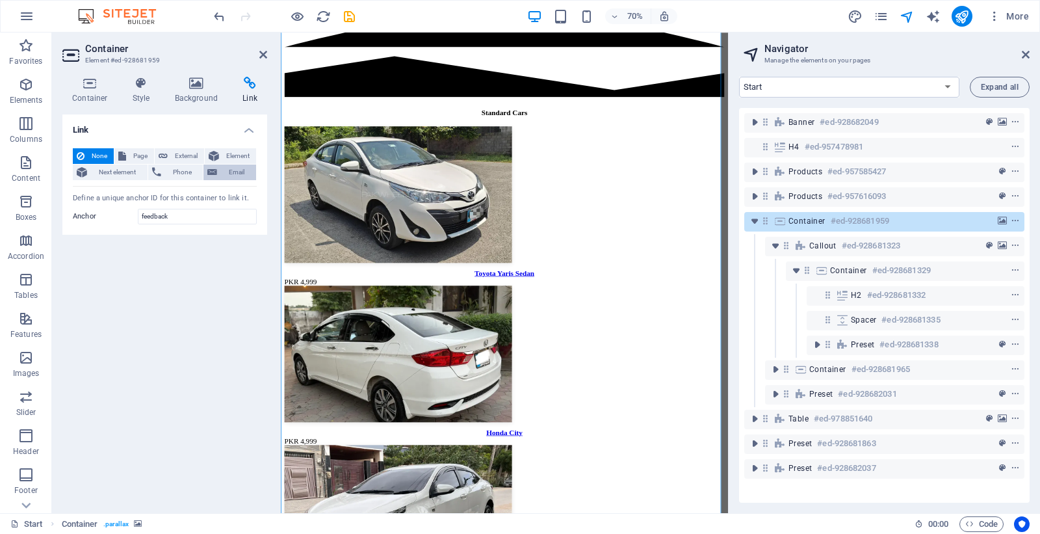
click at [244, 172] on span "Email" at bounding box center [236, 172] width 31 height 16
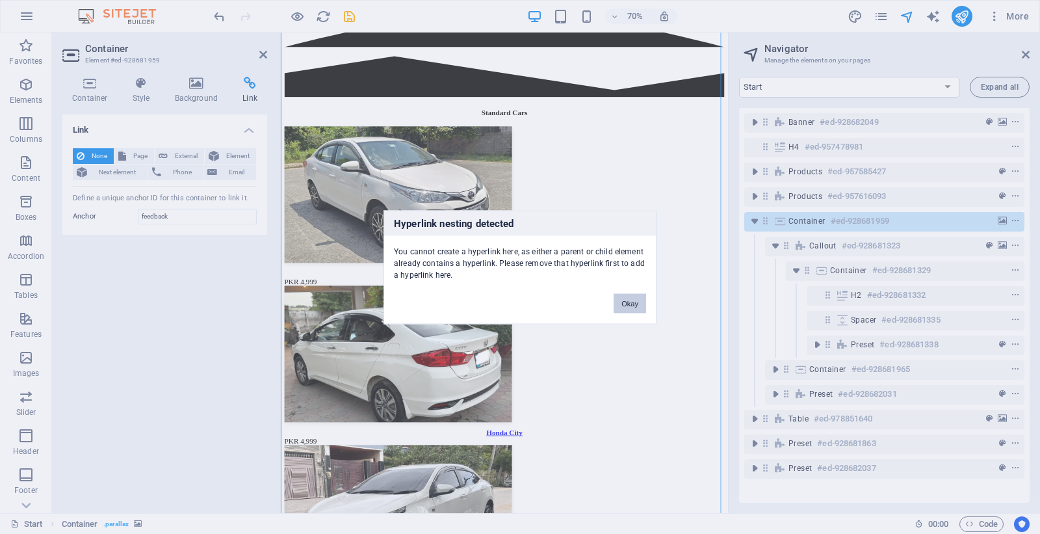
click at [622, 306] on button "Okay" at bounding box center [630, 303] width 33 height 20
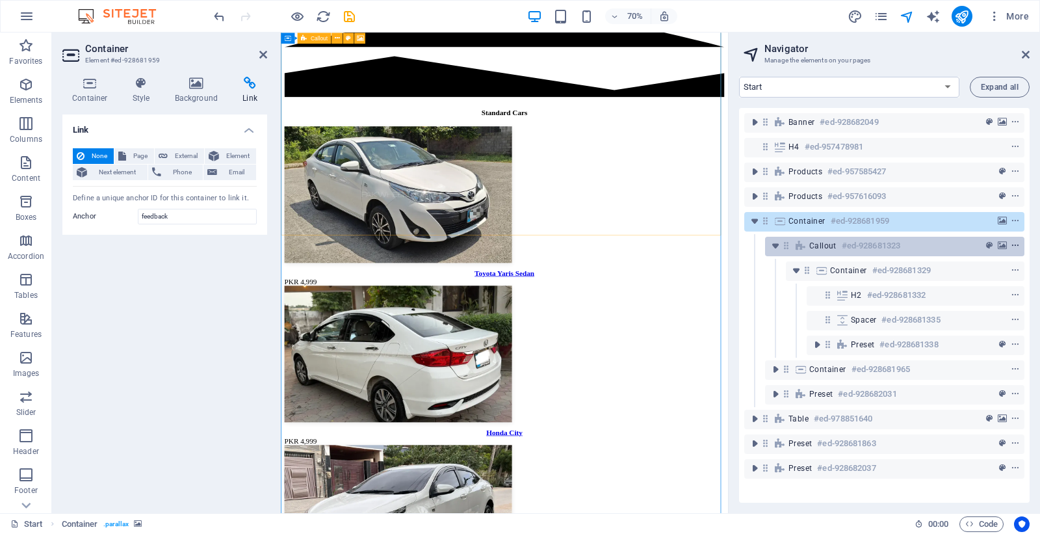
click at [1015, 244] on icon "context-menu" at bounding box center [1015, 245] width 9 height 9
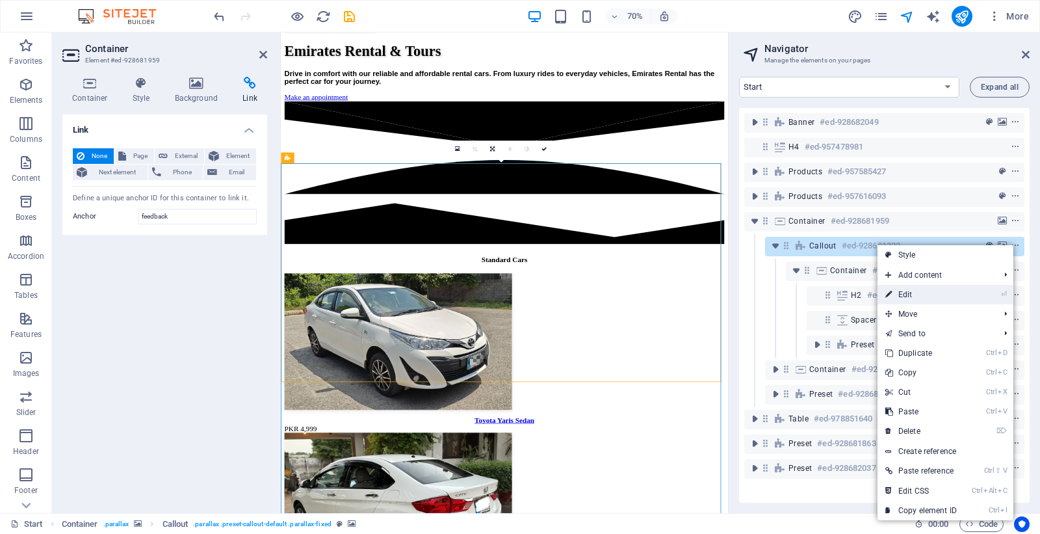
click at [938, 296] on link "⏎ Edit" at bounding box center [921, 295] width 87 height 20
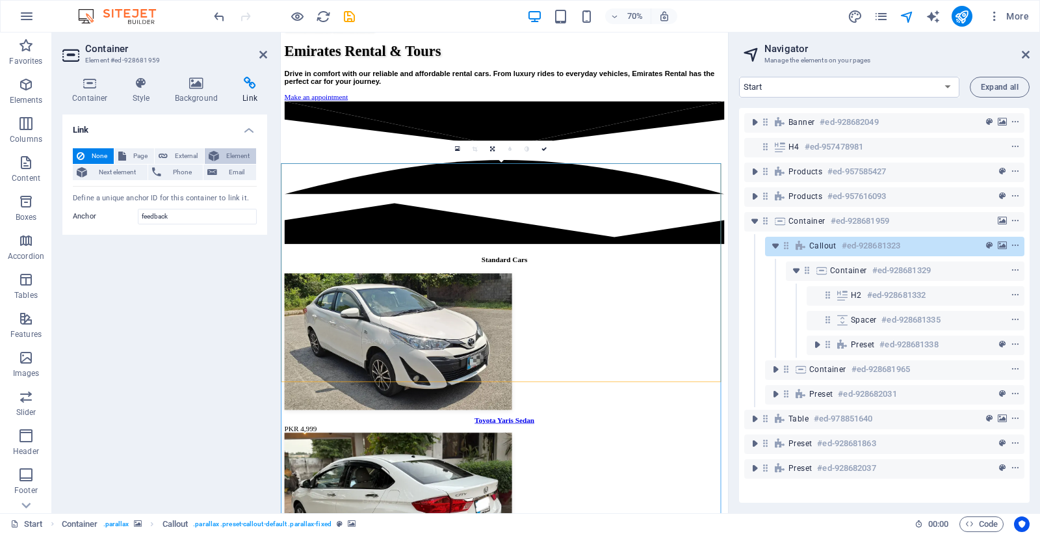
click at [220, 163] on button "Element" at bounding box center [230, 156] width 51 height 16
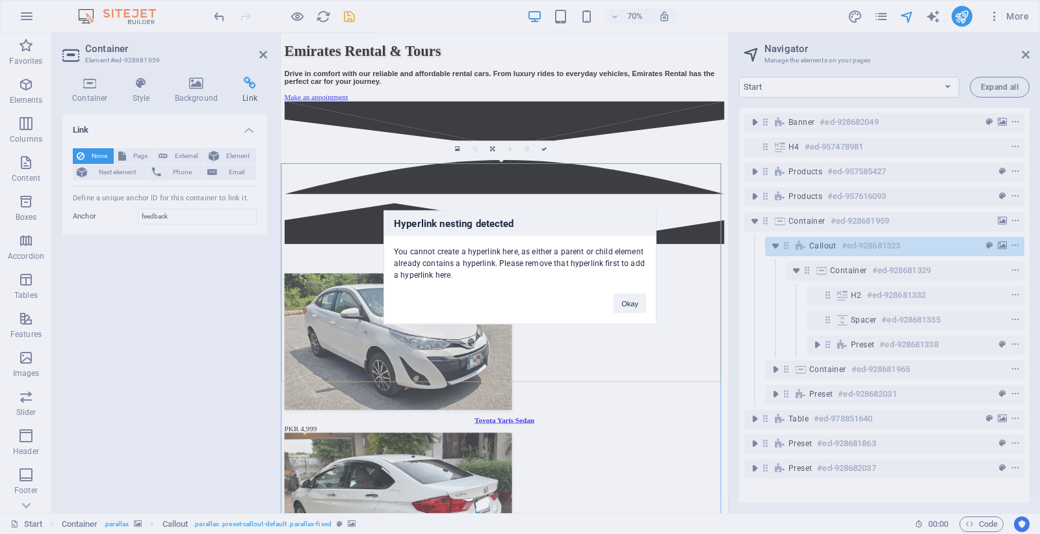
click at [226, 173] on div "Hyperlink nesting detected You cannot create a hyperlink here, as either a pare…" at bounding box center [520, 267] width 1040 height 534
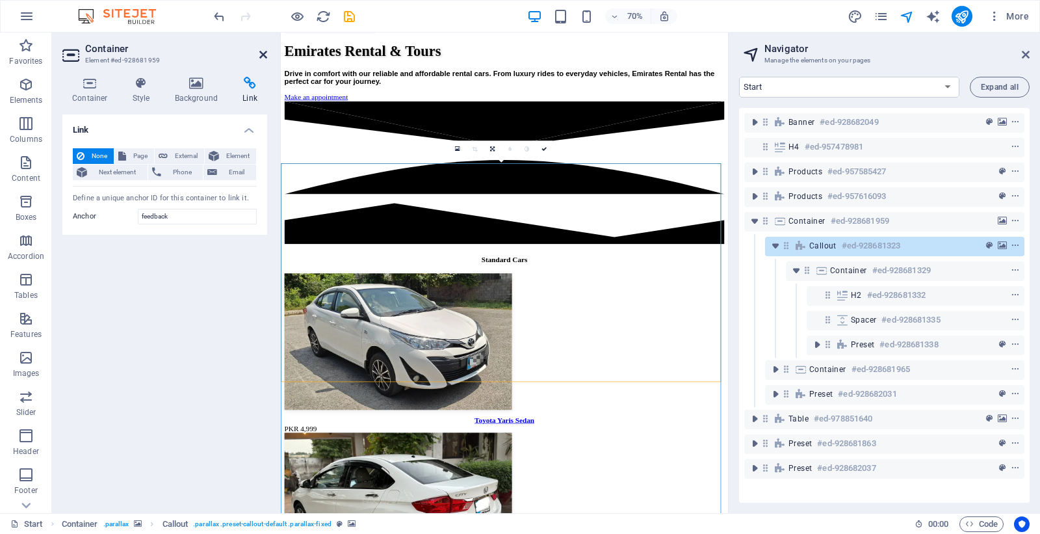
click at [259, 53] on icon at bounding box center [263, 54] width 8 height 10
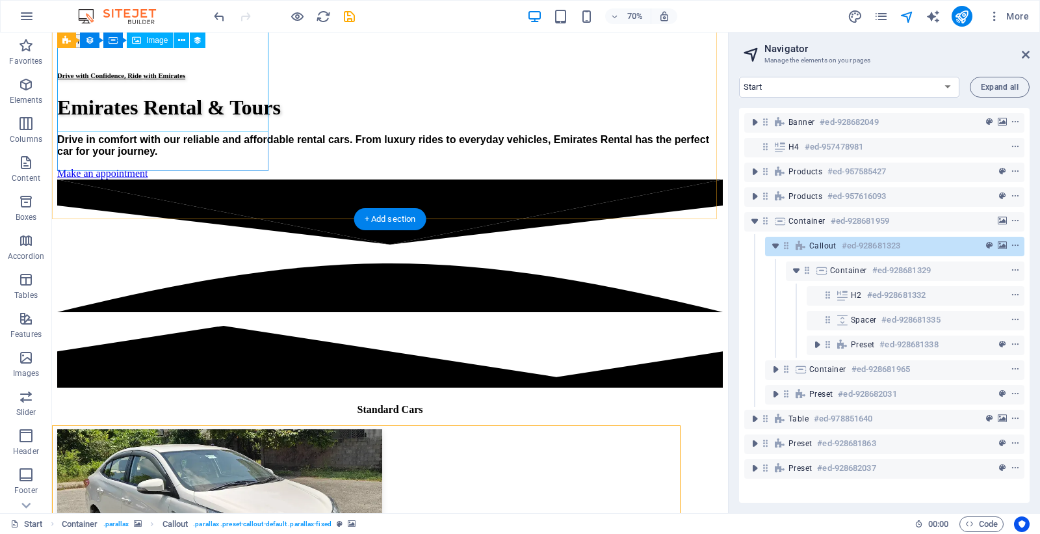
scroll to position [1634, 0]
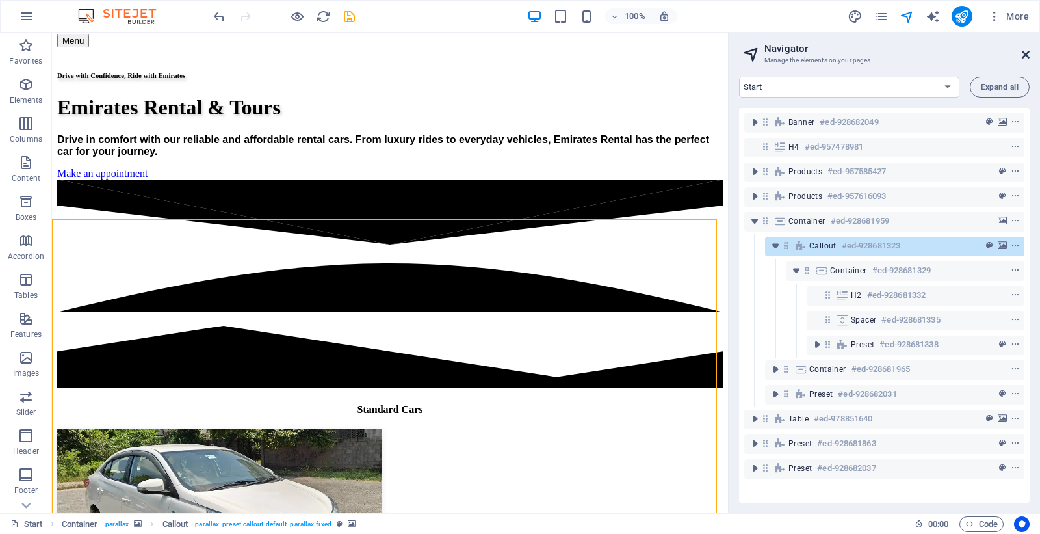
click at [1026, 50] on icon at bounding box center [1026, 54] width 8 height 10
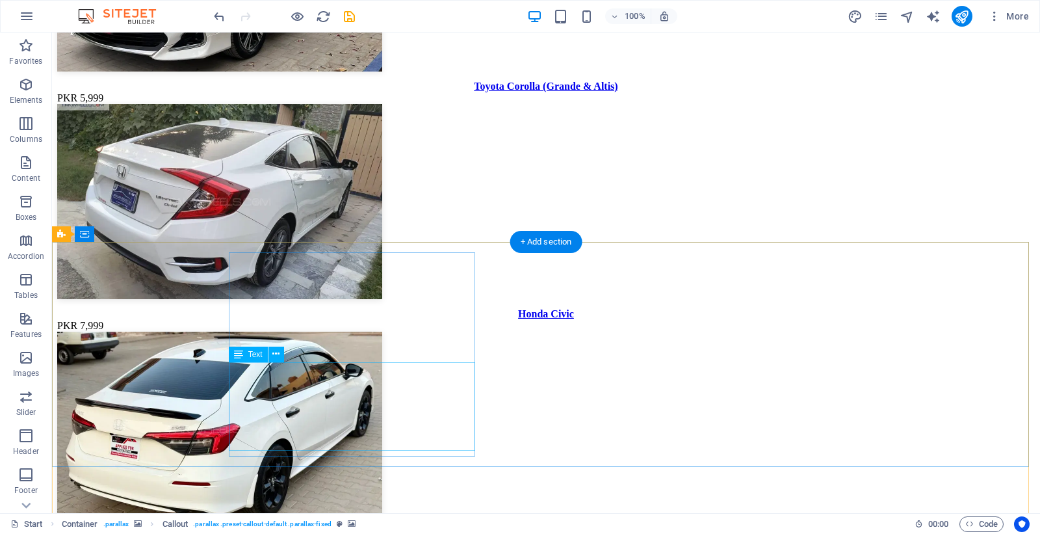
scroll to position [3163, 0]
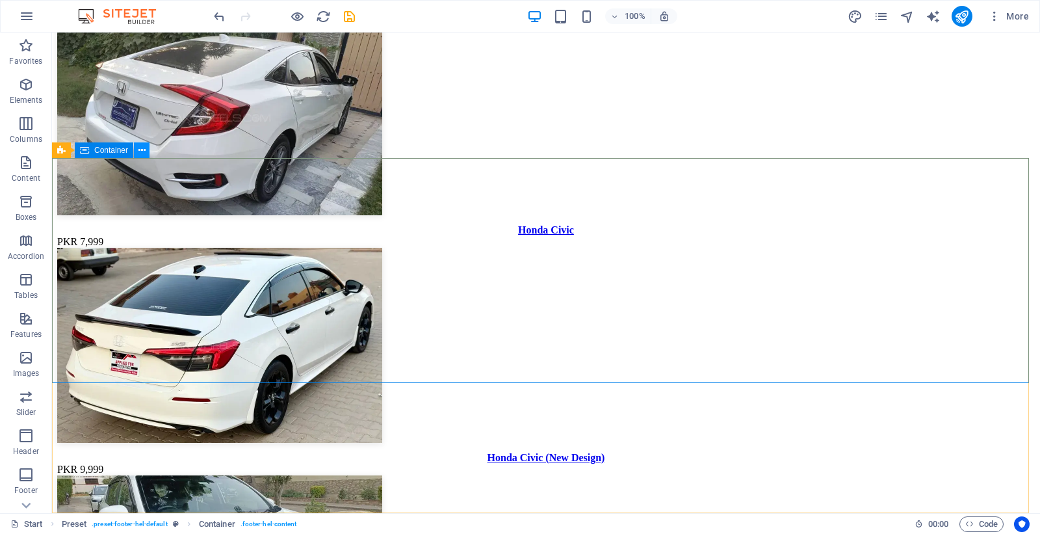
click at [140, 152] on icon at bounding box center [141, 151] width 7 height 14
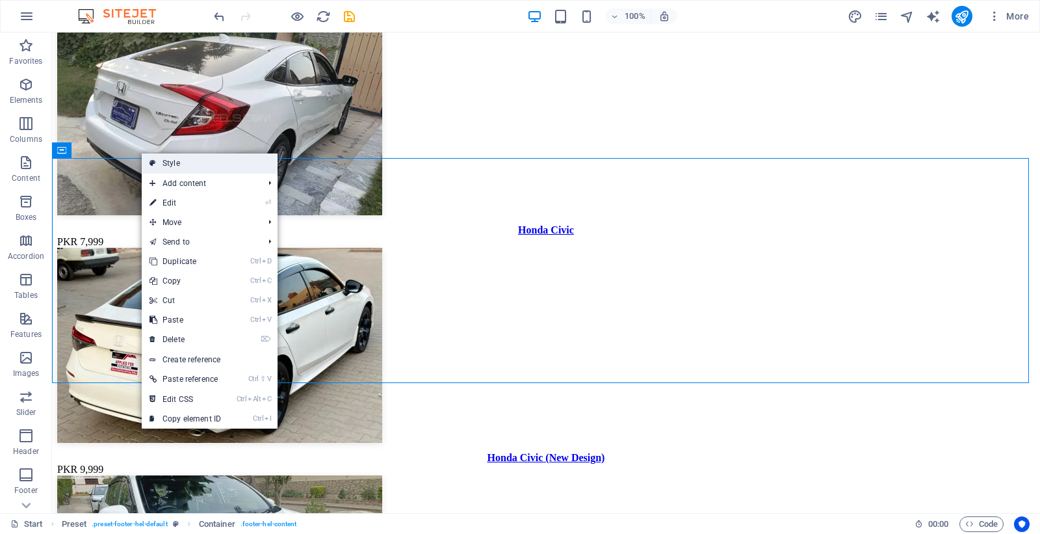
click at [154, 158] on icon at bounding box center [153, 163] width 7 height 20
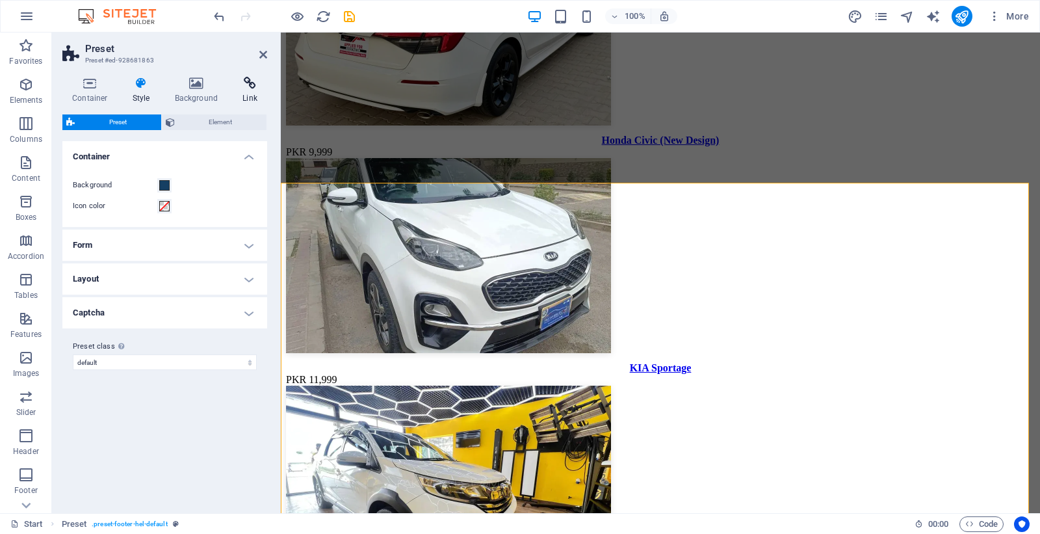
click at [248, 92] on h4 "Link" at bounding box center [250, 90] width 34 height 27
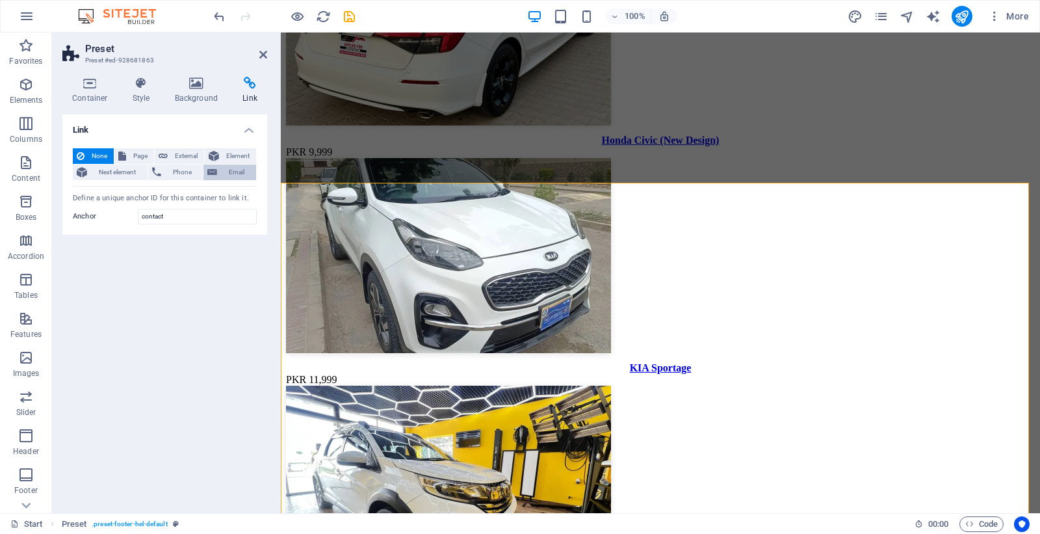
click at [237, 164] on span "Email" at bounding box center [236, 172] width 31 height 16
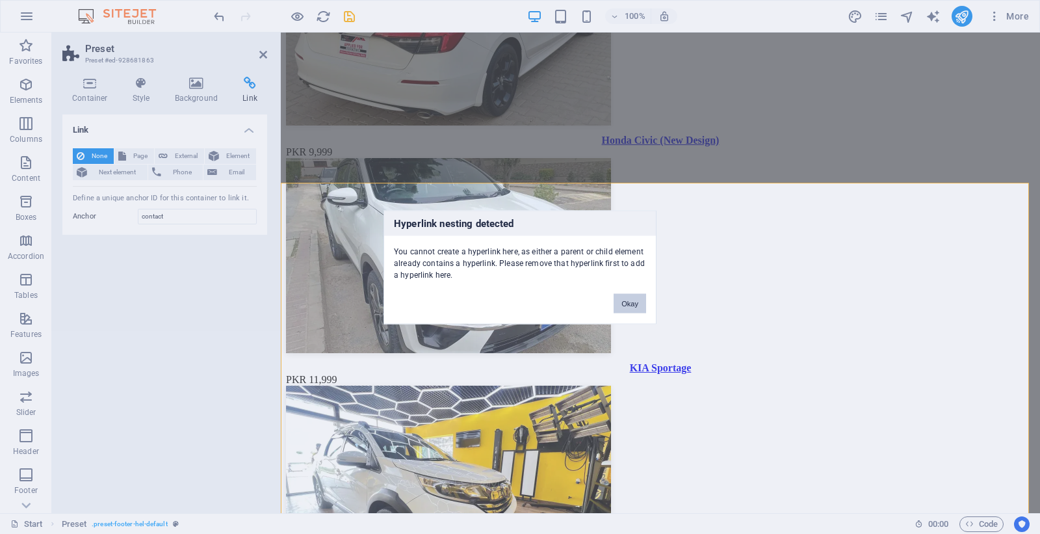
click at [638, 302] on button "Okay" at bounding box center [630, 303] width 33 height 20
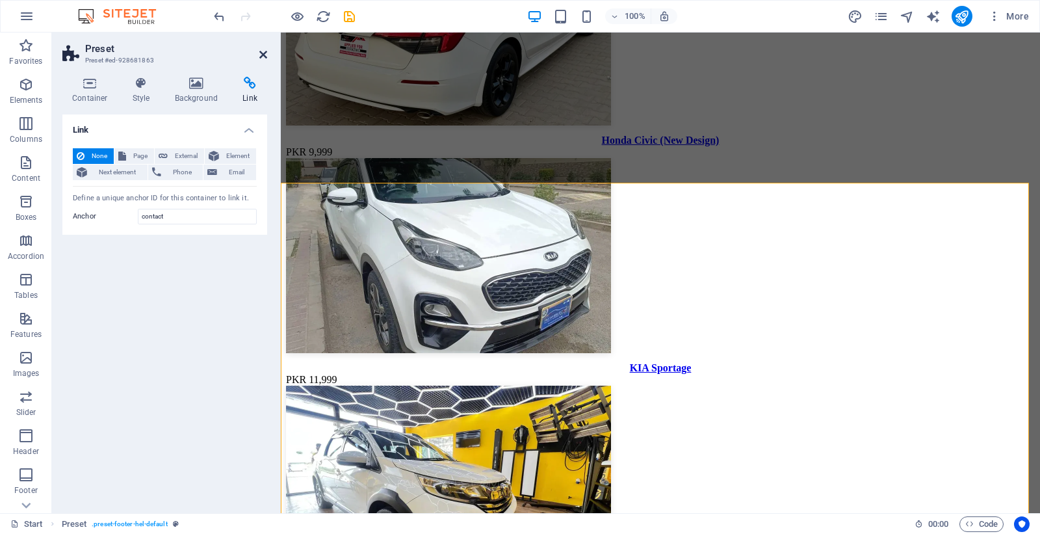
click at [261, 50] on icon at bounding box center [263, 54] width 8 height 10
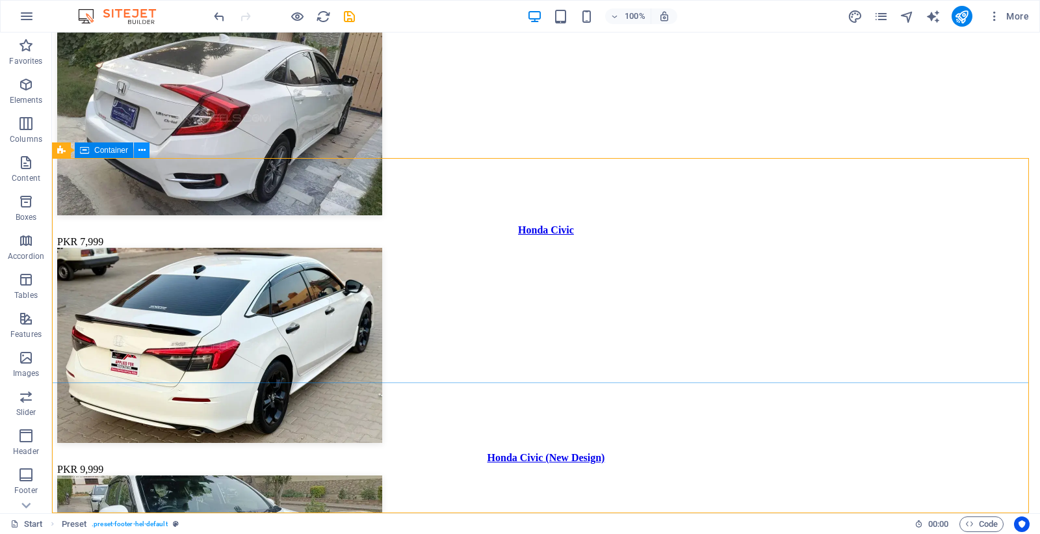
click at [144, 148] on icon at bounding box center [141, 151] width 7 height 14
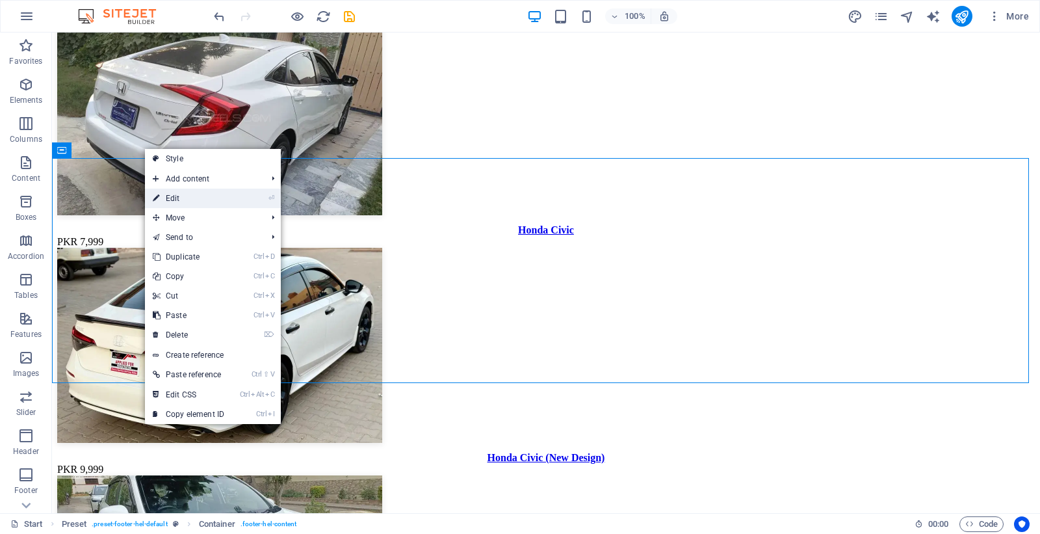
click at [168, 198] on link "⏎ Edit" at bounding box center [188, 199] width 87 height 20
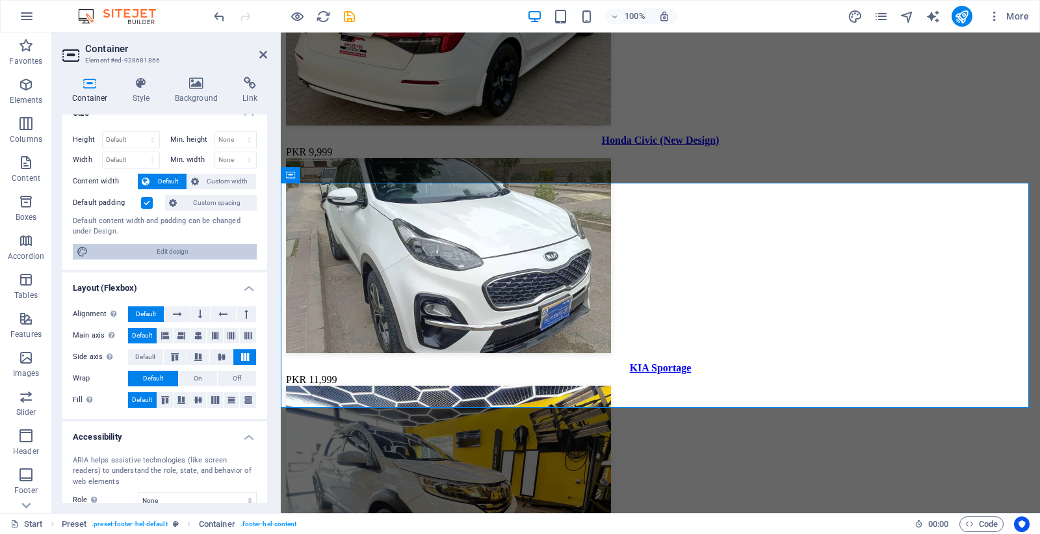
scroll to position [0, 0]
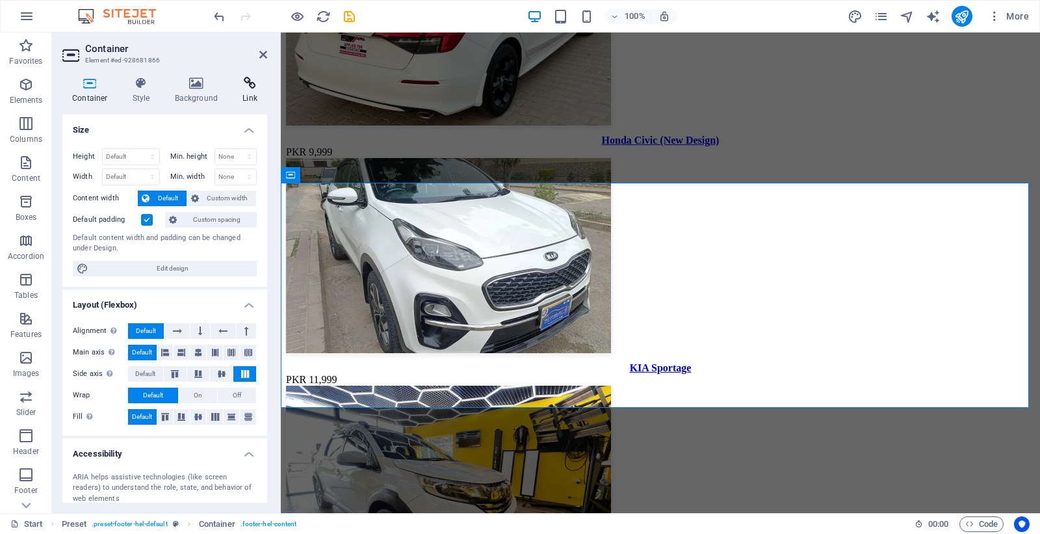
click at [254, 86] on icon at bounding box center [250, 83] width 34 height 13
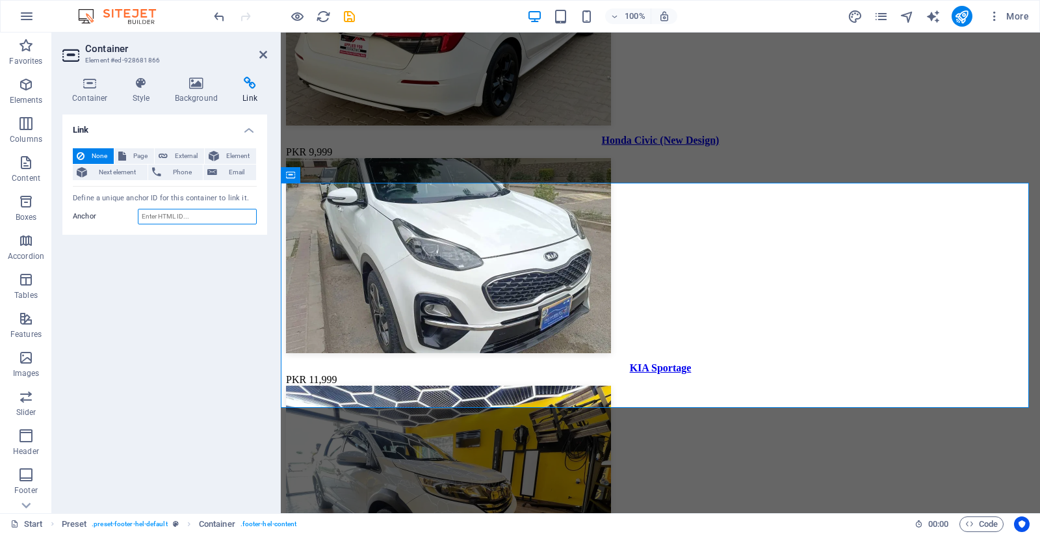
click at [177, 209] on input "Anchor" at bounding box center [197, 217] width 119 height 16
click at [137, 79] on icon at bounding box center [141, 83] width 37 height 13
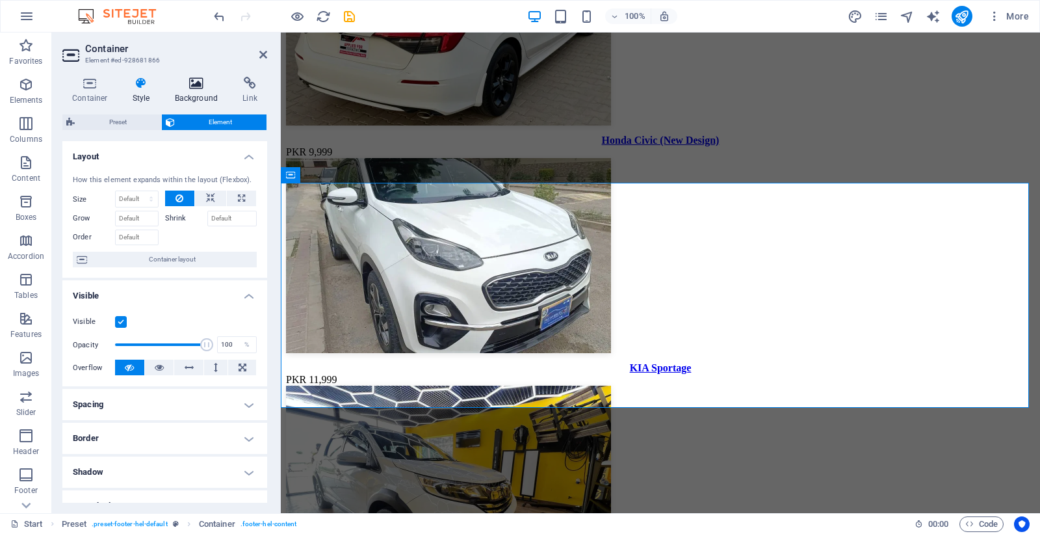
click at [190, 81] on icon at bounding box center [196, 83] width 63 height 13
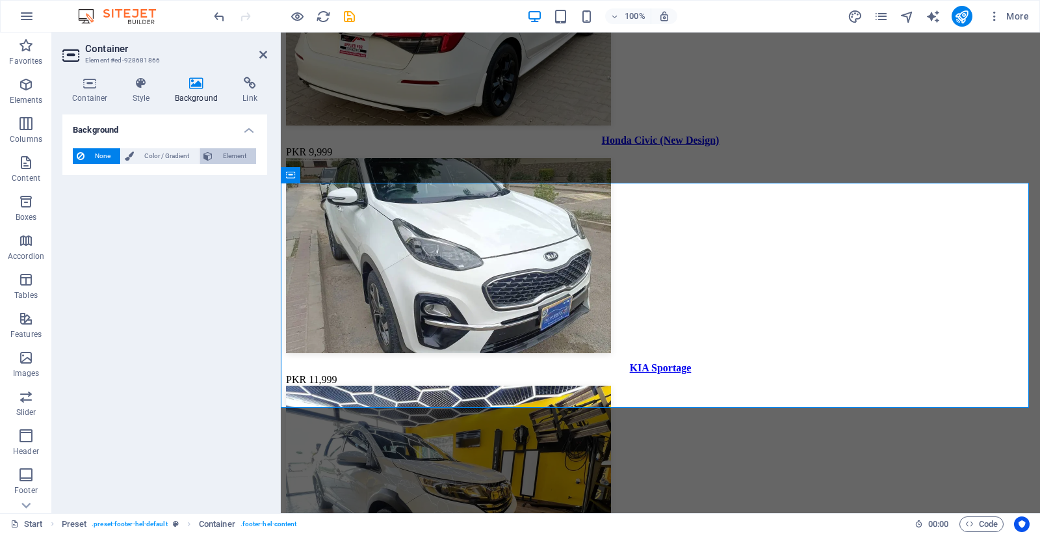
click at [243, 159] on span "Element" at bounding box center [235, 156] width 36 height 16
click at [138, 160] on span "Color / Gradient" at bounding box center [166, 156] width 57 height 16
click at [131, 155] on icon at bounding box center [129, 156] width 9 height 16
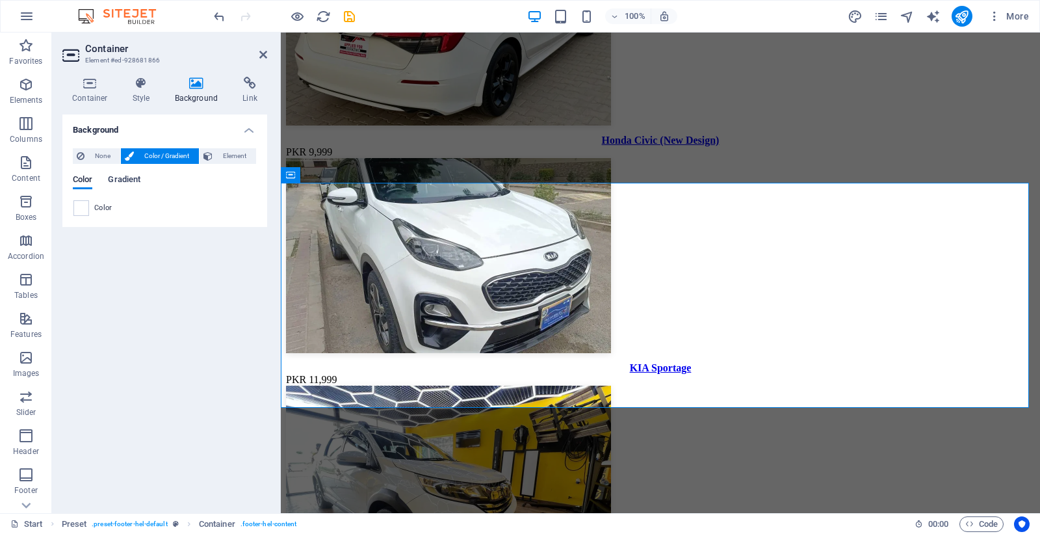
click at [126, 177] on span "Gradient" at bounding box center [124, 181] width 33 height 18
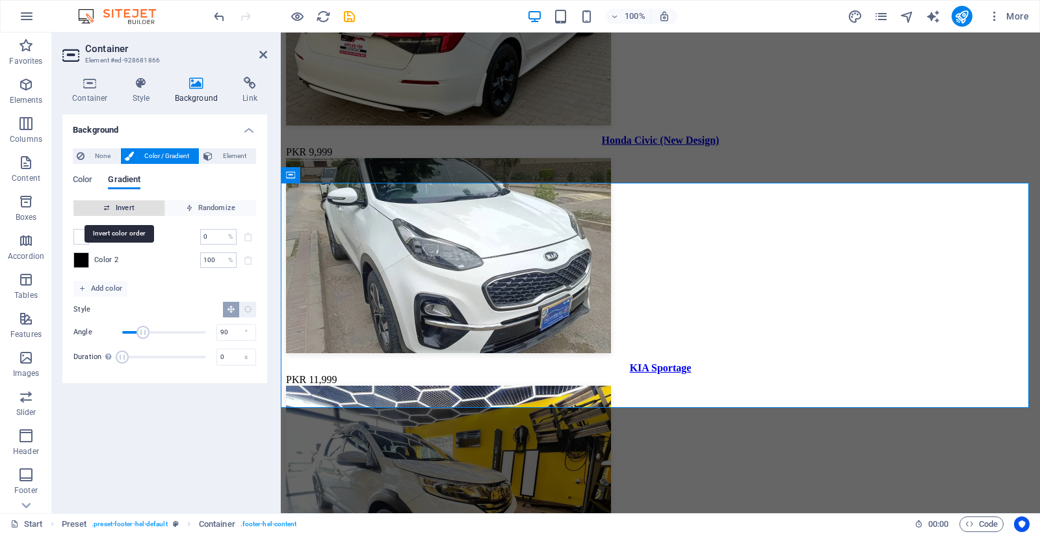
click at [132, 202] on span "Invert" at bounding box center [119, 208] width 81 height 16
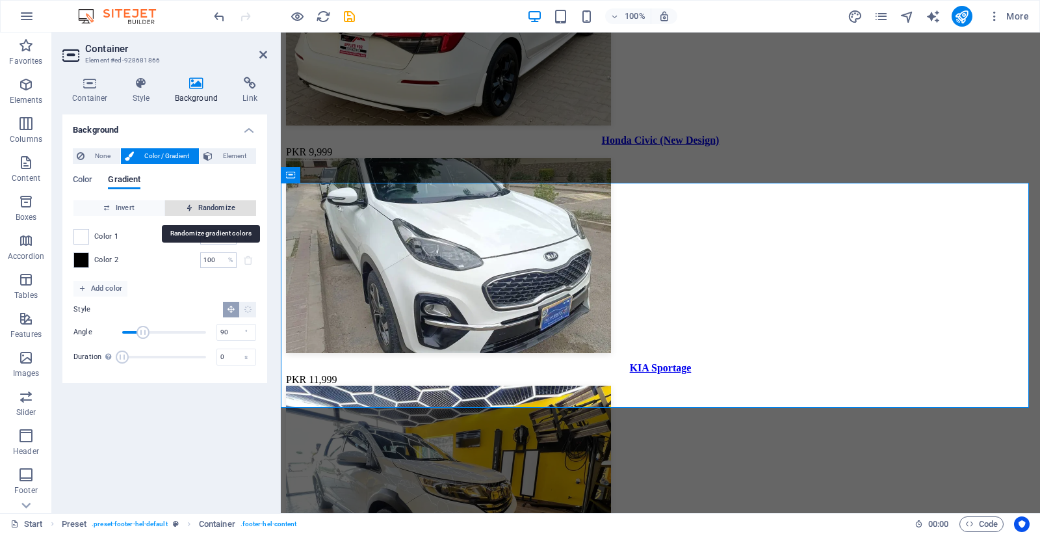
click at [190, 202] on span "Randomize" at bounding box center [210, 208] width 81 height 16
type input "2"
type input "161"
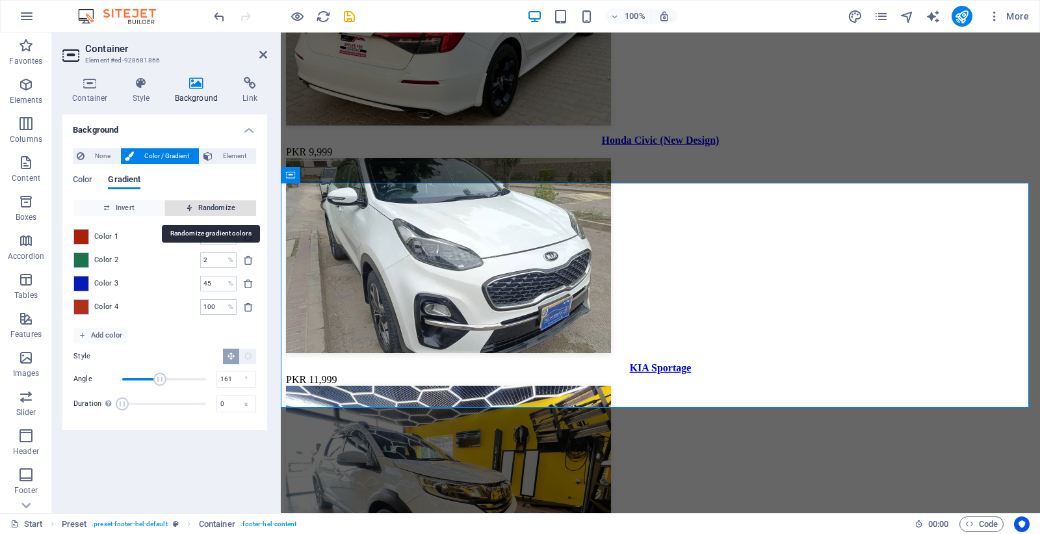
type input "100"
type input "90"
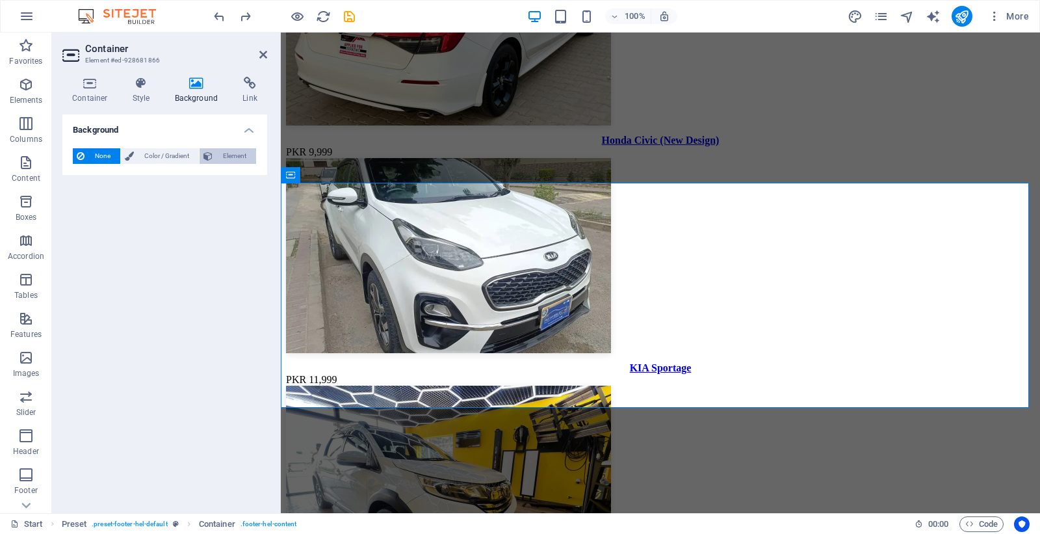
click at [213, 154] on button "Element" at bounding box center [228, 156] width 57 height 16
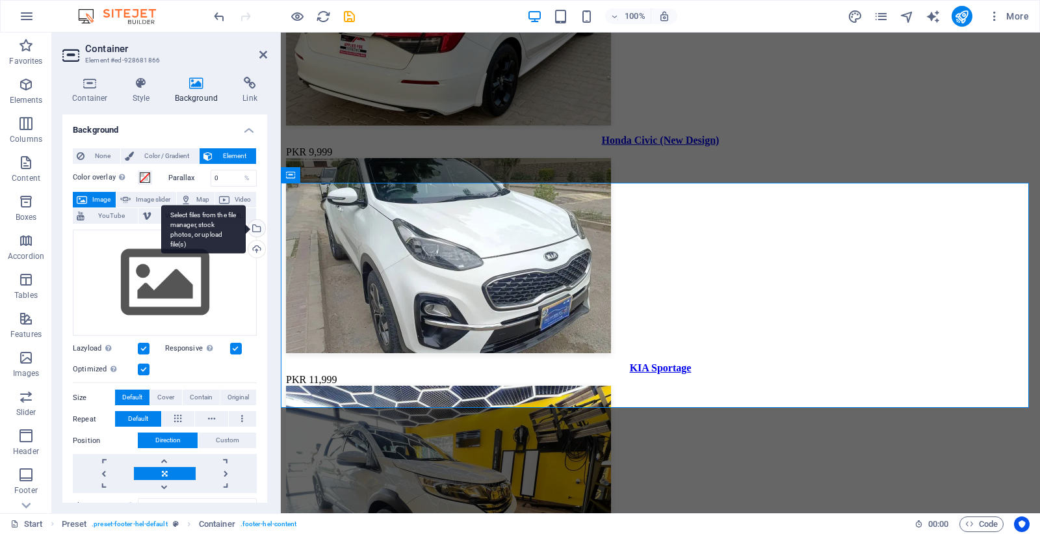
click at [255, 225] on div "Select files from the file manager, stock photos, or upload file(s)" at bounding box center [256, 230] width 20 height 20
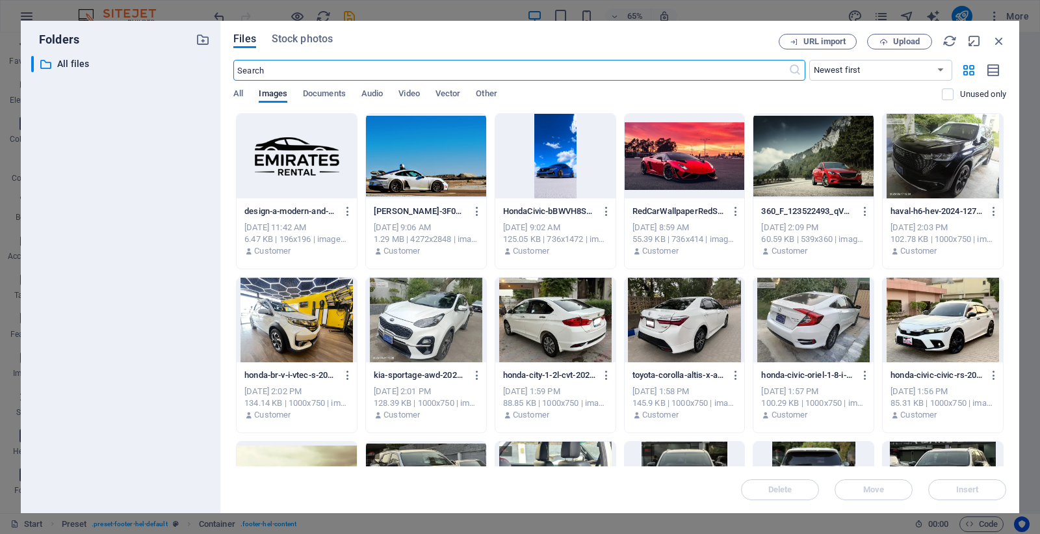
click at [410, 185] on div at bounding box center [426, 156] width 120 height 85
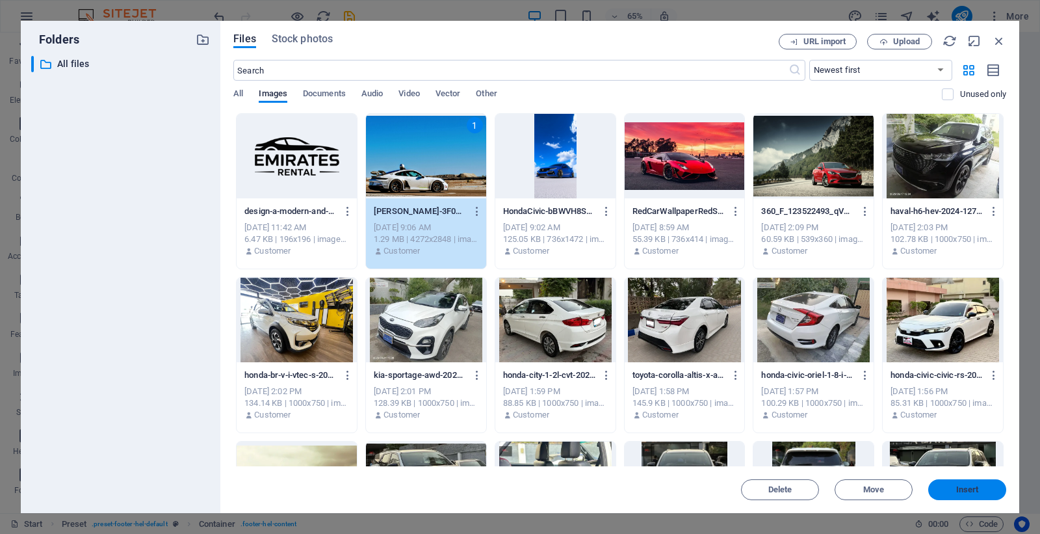
drag, startPoint x: 986, startPoint y: 486, endPoint x: 635, endPoint y: 438, distance: 354.5
click at [986, 486] on span "Insert" at bounding box center [968, 490] width 68 height 8
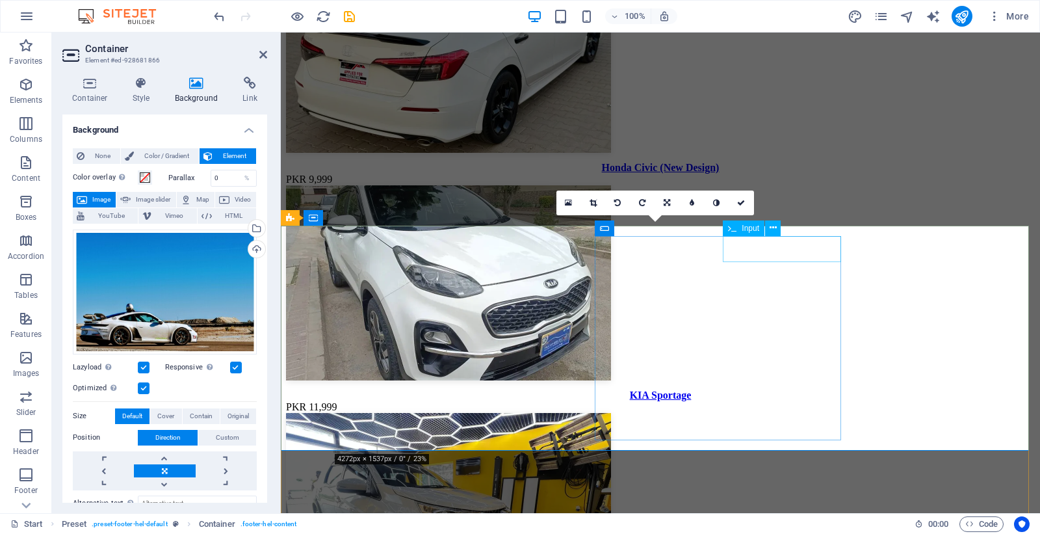
scroll to position [3116, 0]
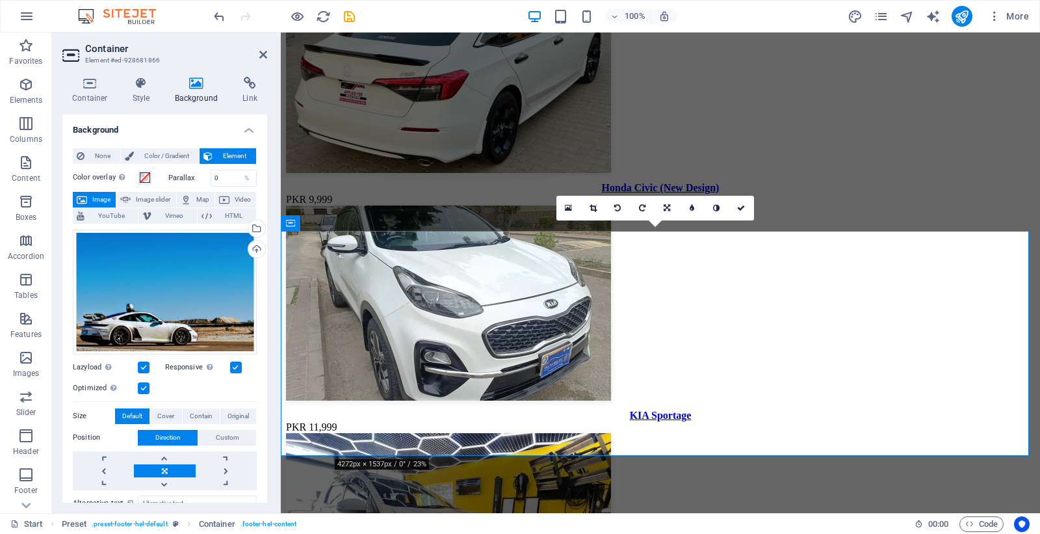
click at [299, 23] on span at bounding box center [297, 16] width 16 height 16
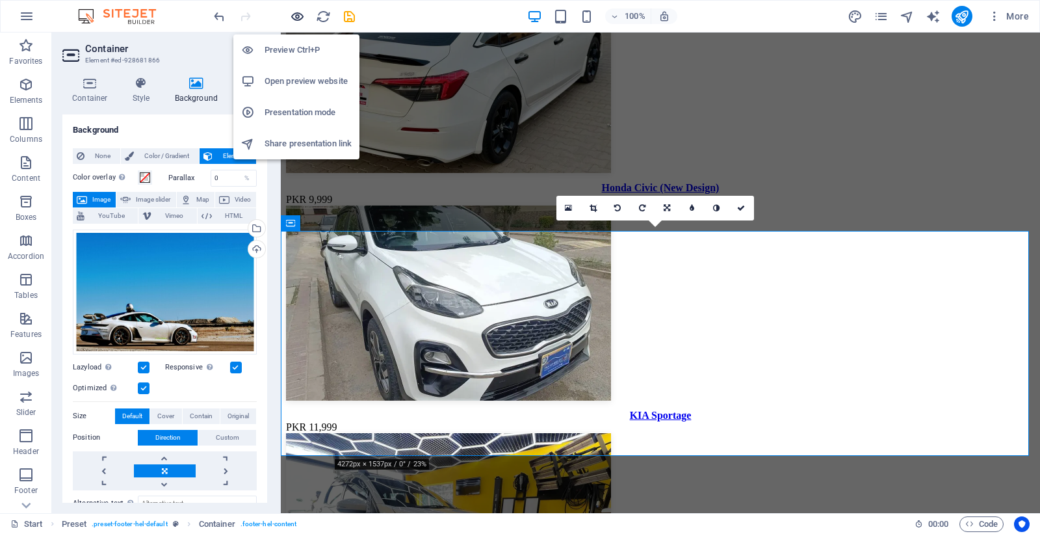
click at [298, 20] on icon "button" at bounding box center [297, 16] width 15 height 15
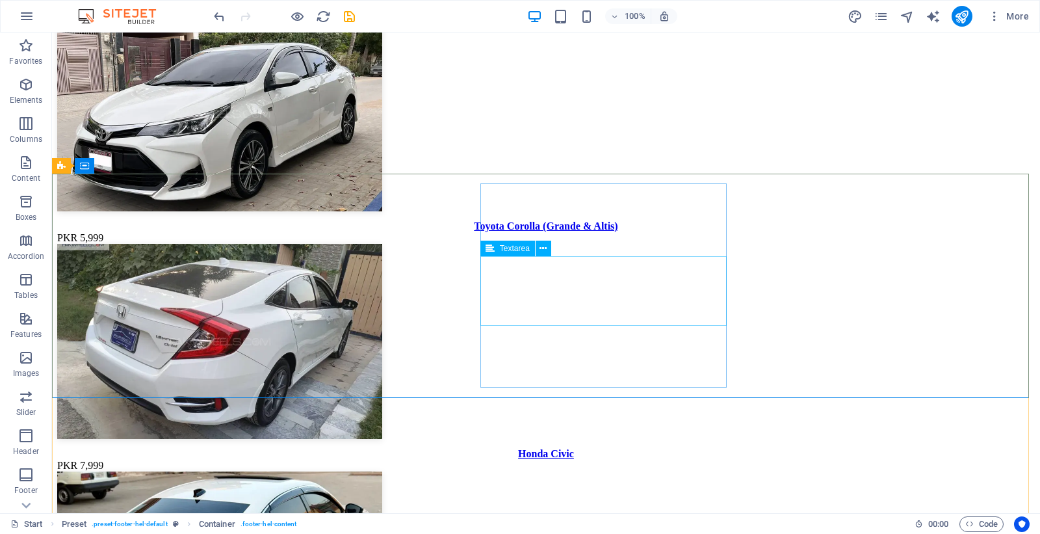
scroll to position [3163, 0]
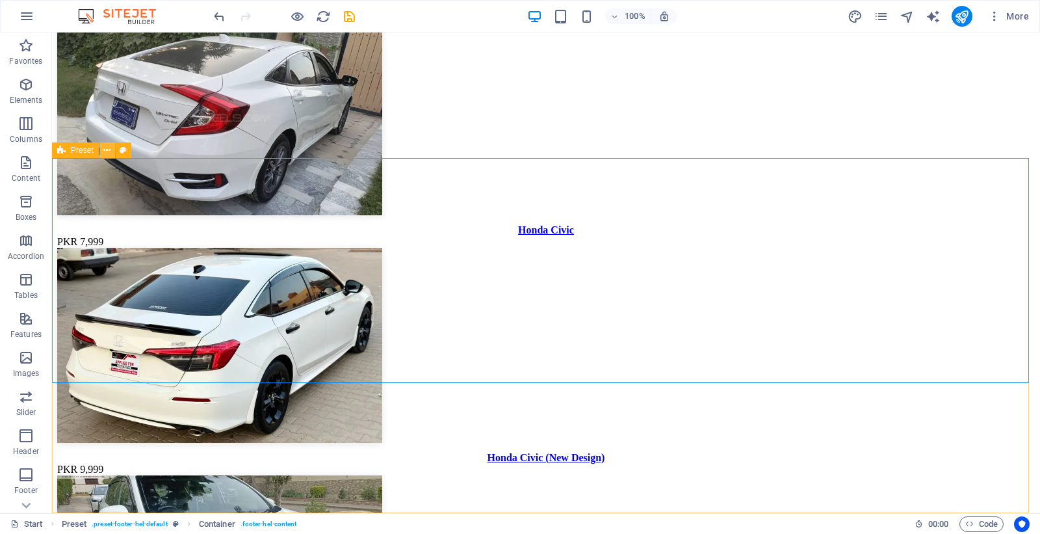
click at [103, 148] on icon at bounding box center [106, 151] width 7 height 14
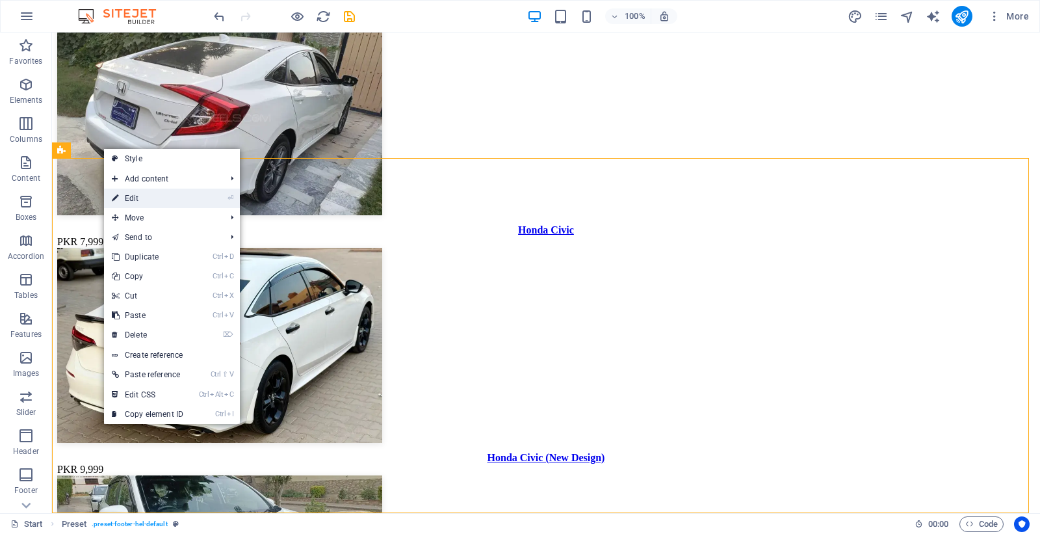
click at [124, 189] on link "⏎ Edit" at bounding box center [147, 199] width 87 height 20
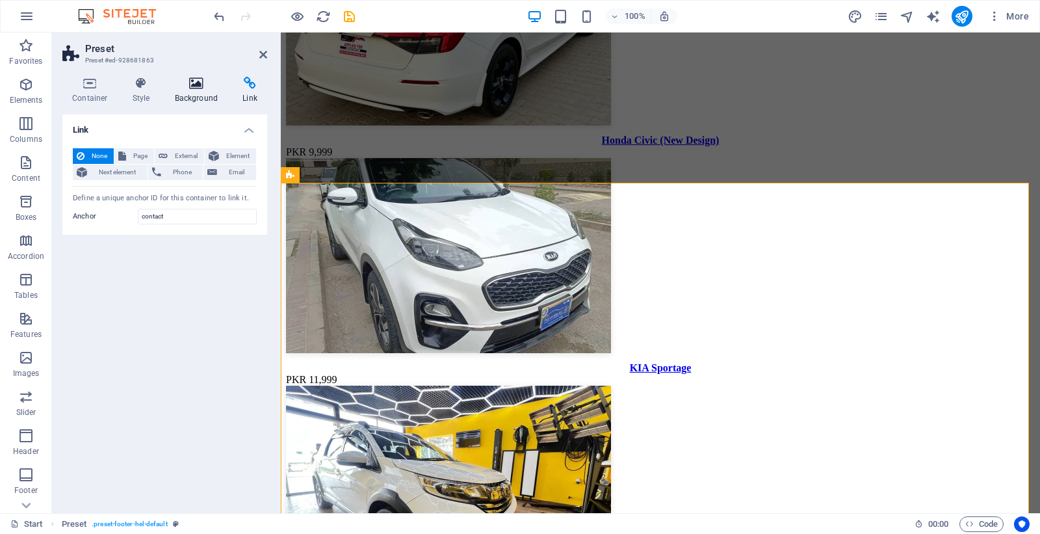
click at [187, 86] on icon at bounding box center [196, 83] width 63 height 13
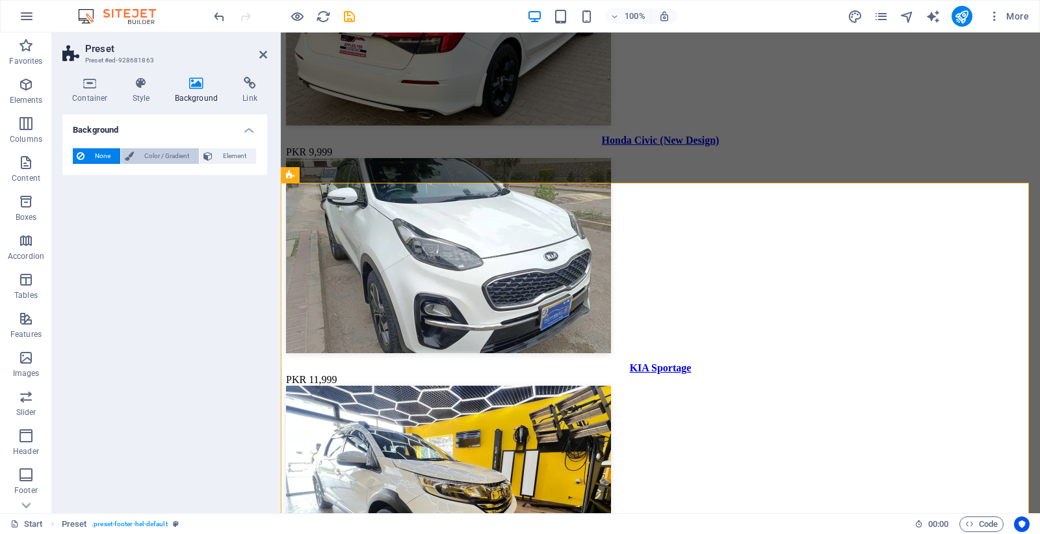
click at [171, 156] on span "Color / Gradient" at bounding box center [166, 156] width 57 height 16
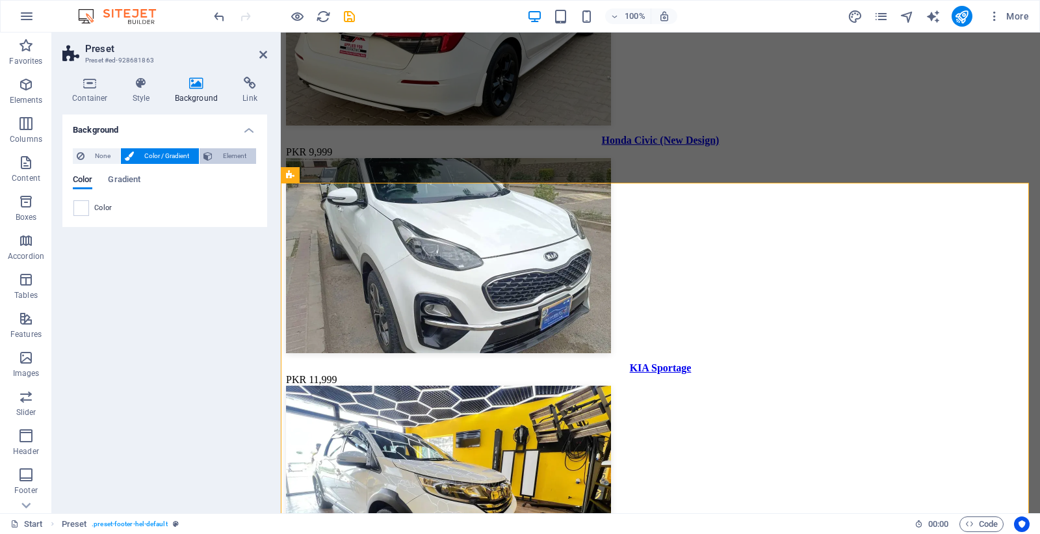
click at [215, 156] on button "Element" at bounding box center [228, 156] width 57 height 16
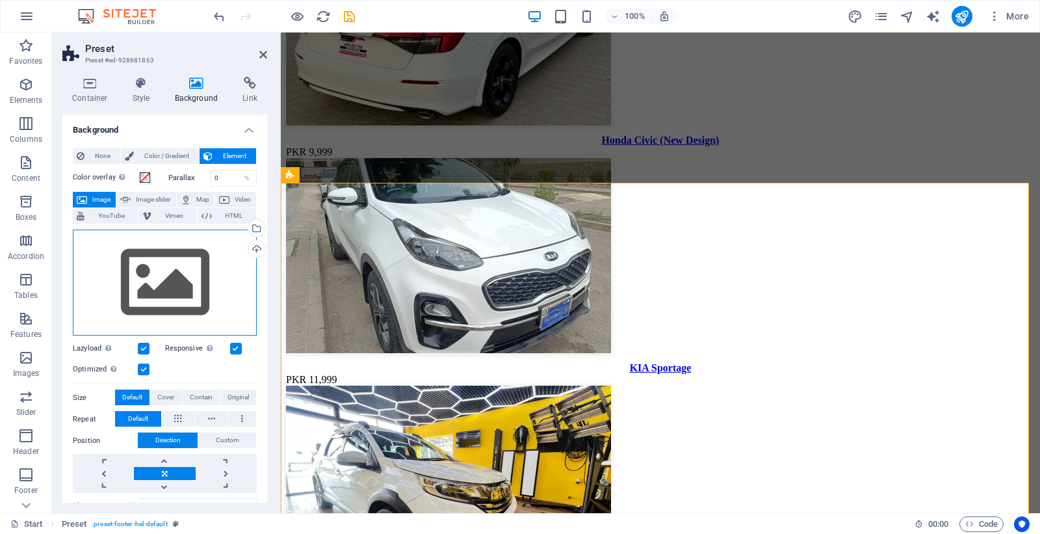
click at [221, 267] on div "Drag files here, click to choose files or select files from Files or our free s…" at bounding box center [165, 283] width 184 height 107
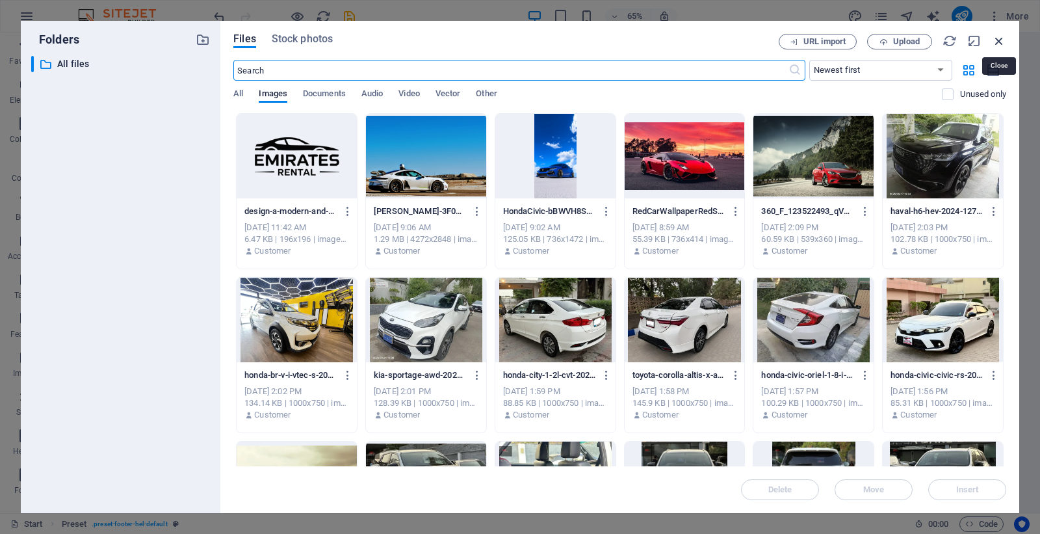
click at [1004, 42] on icon "button" at bounding box center [999, 41] width 14 height 14
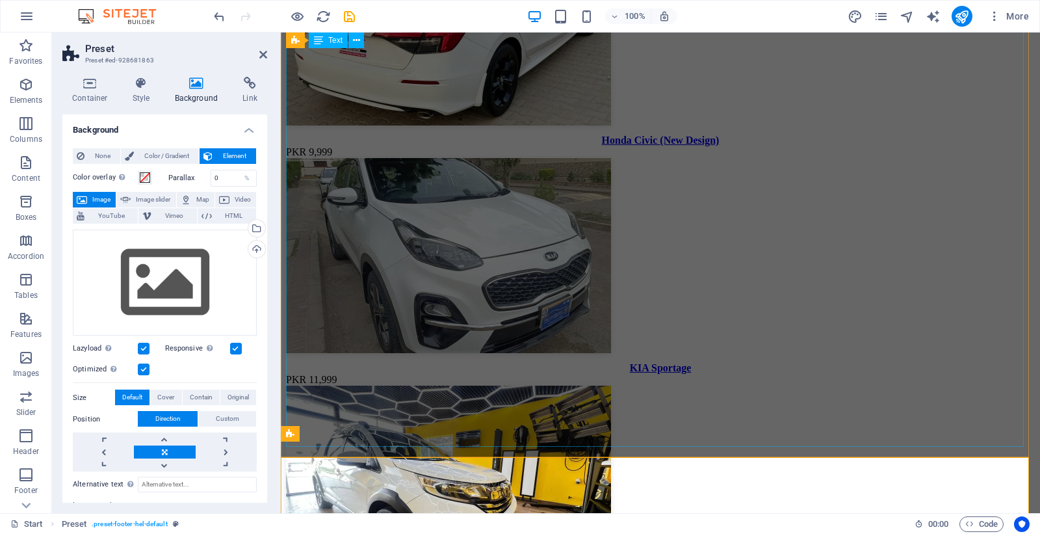
scroll to position [2904, 0]
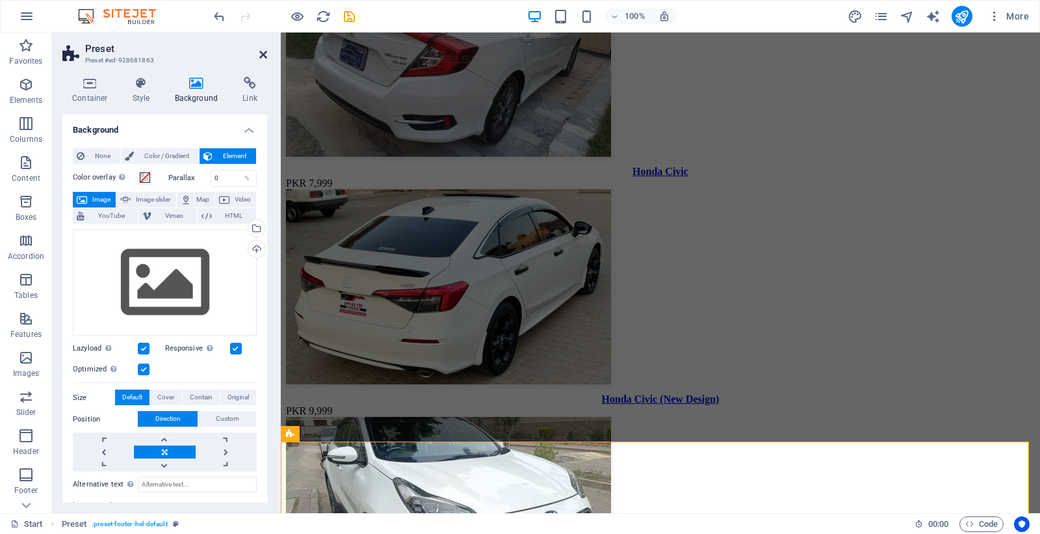
click at [267, 55] on icon at bounding box center [263, 54] width 8 height 10
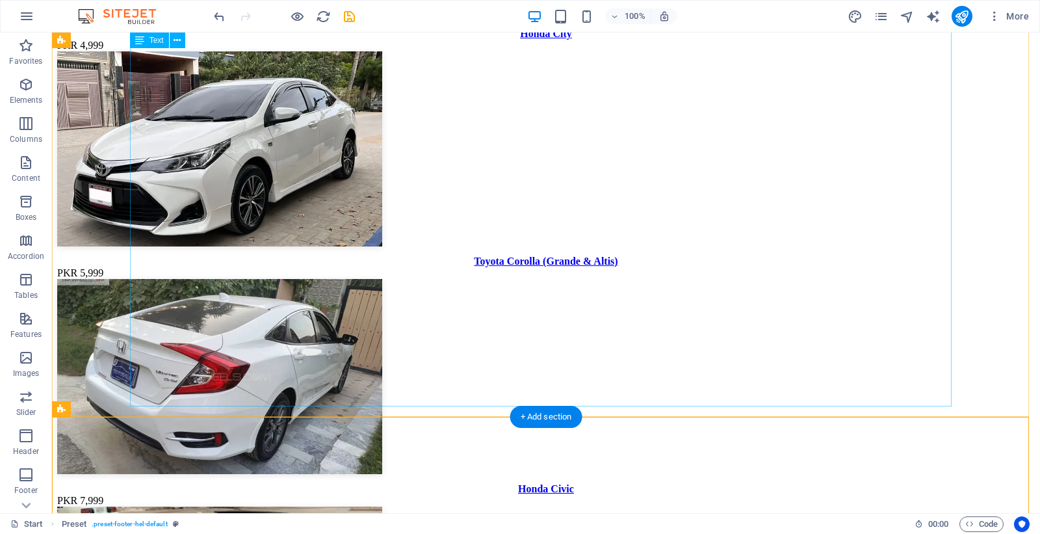
scroll to position [3163, 0]
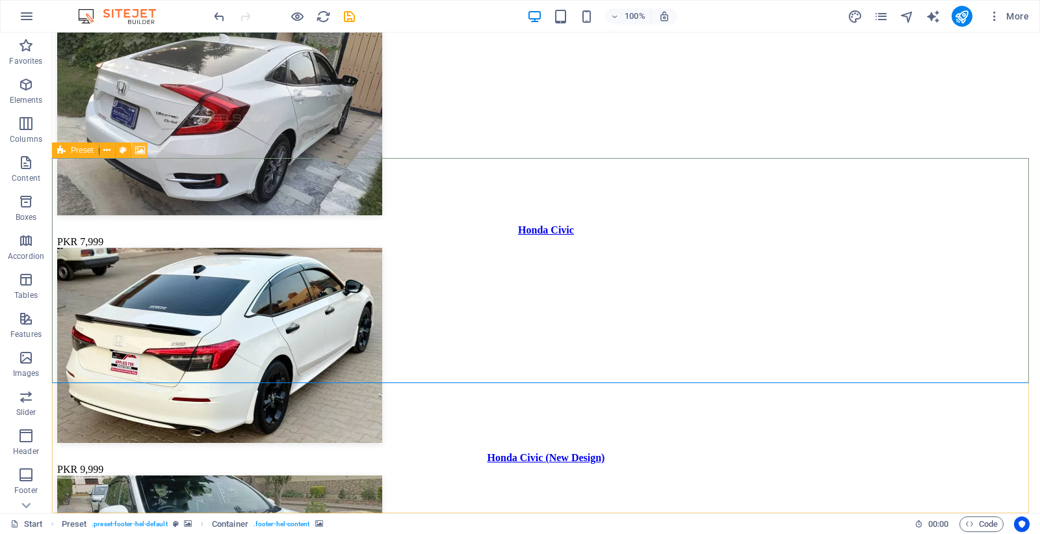
click at [135, 150] on icon at bounding box center [140, 151] width 10 height 14
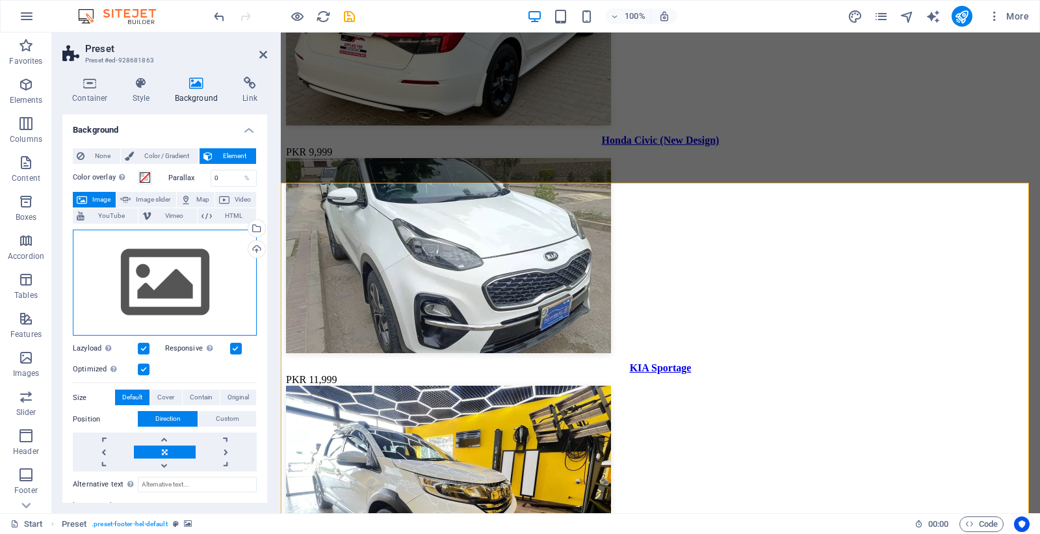
click at [166, 287] on div "Drag files here, click to choose files or select files from Files or our free s…" at bounding box center [165, 283] width 184 height 107
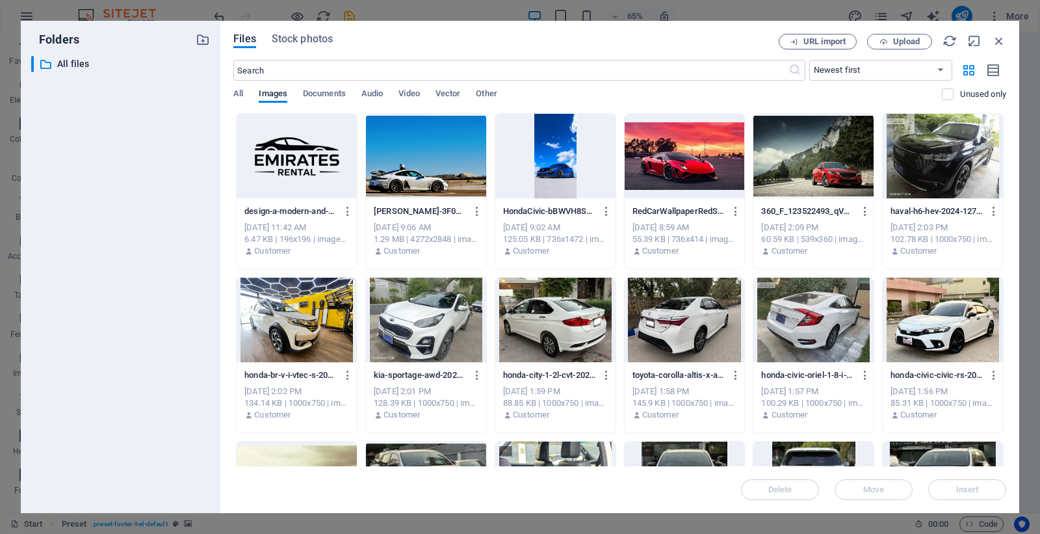
click at [848, 156] on div at bounding box center [814, 156] width 120 height 85
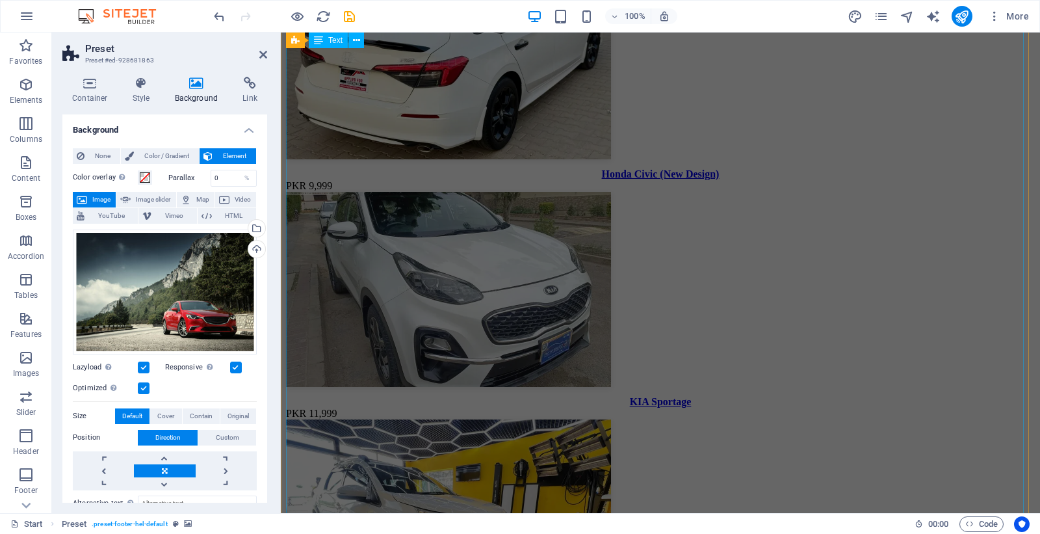
scroll to position [3188, 0]
